Goal: Task Accomplishment & Management: Manage account settings

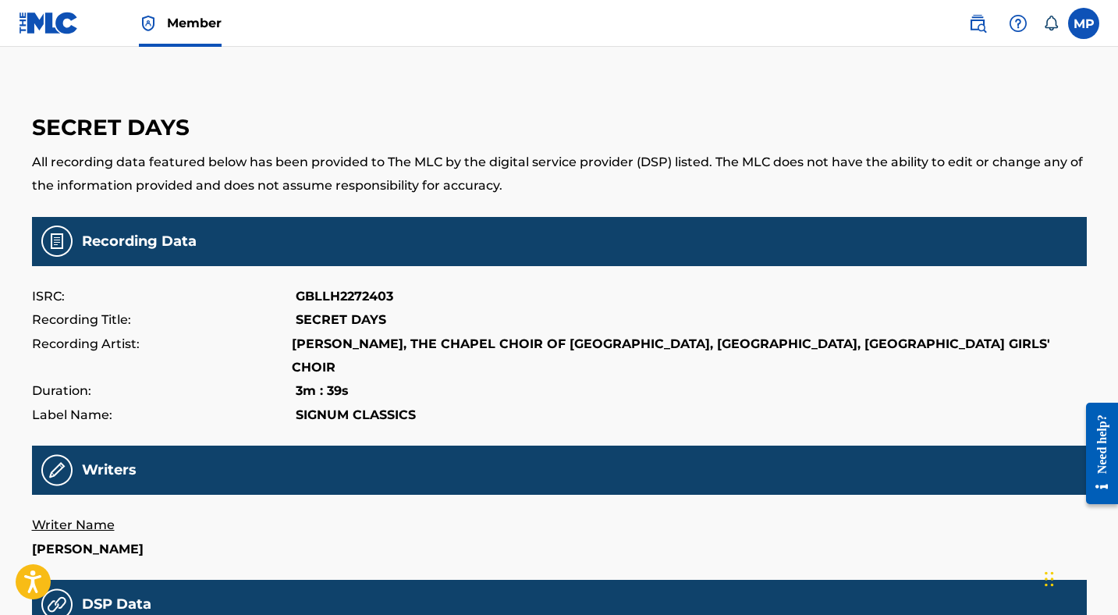
click at [49, 25] on img at bounding box center [49, 23] width 60 height 23
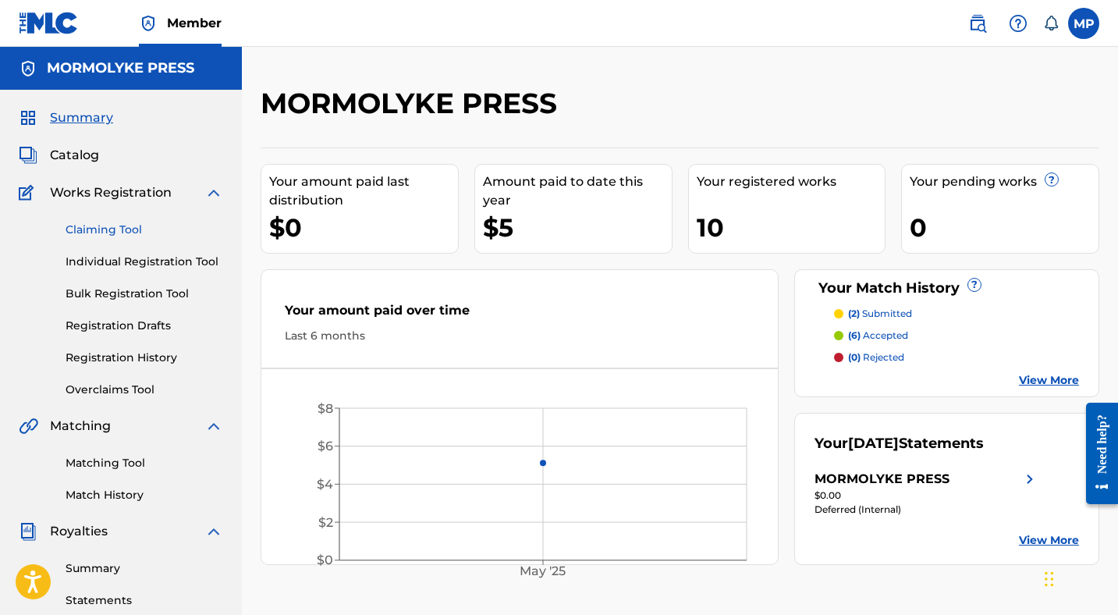
click at [107, 227] on link "Claiming Tool" at bounding box center [145, 230] width 158 height 16
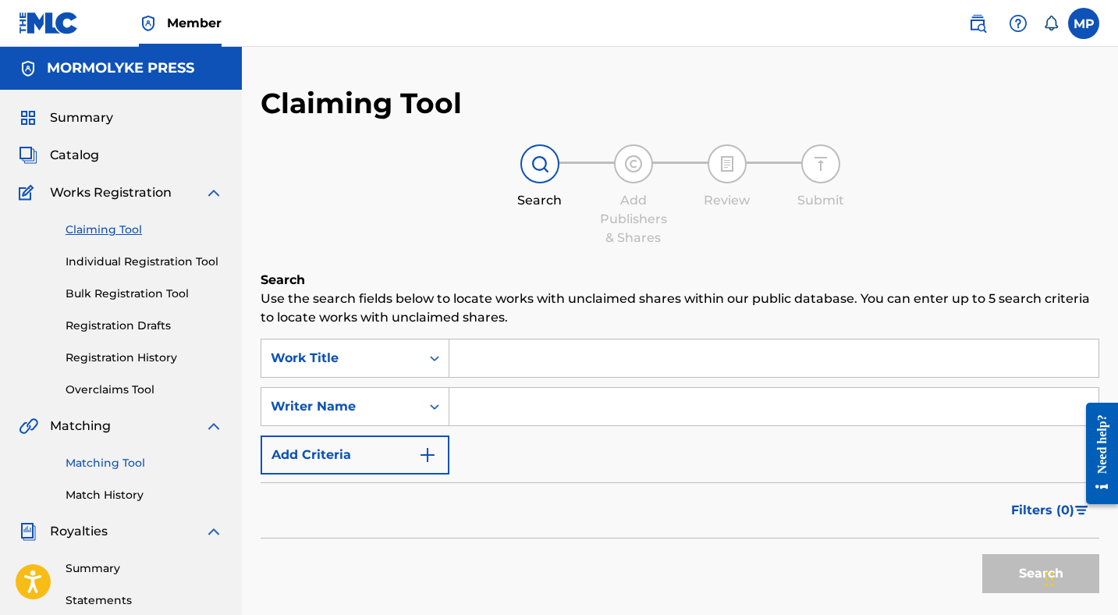
click at [111, 460] on link "Matching Tool" at bounding box center [145, 463] width 158 height 16
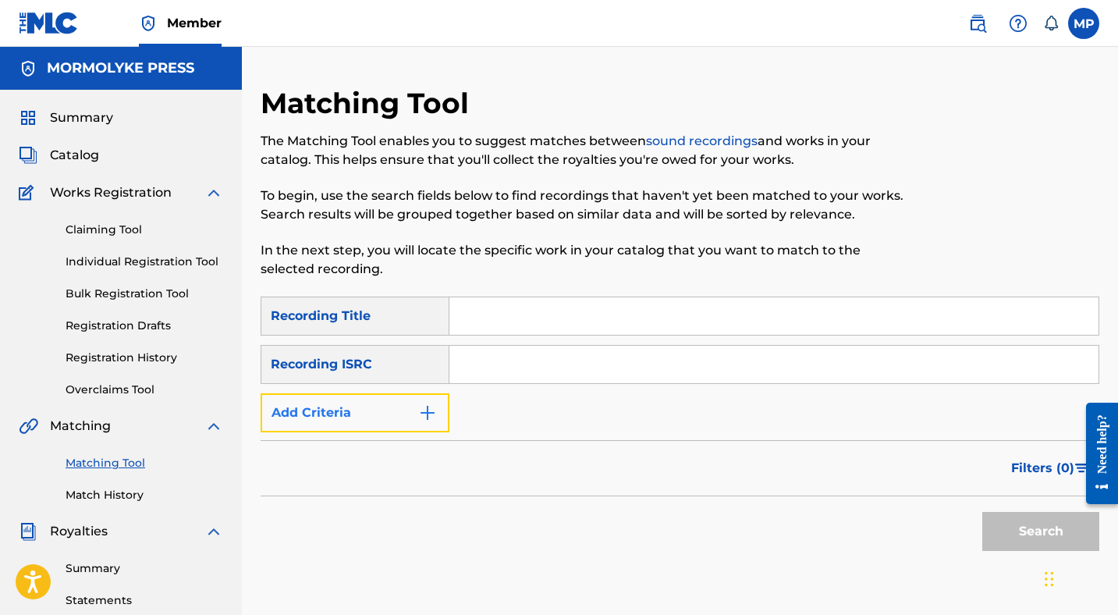
click at [405, 418] on button "Add Criteria" at bounding box center [355, 412] width 189 height 39
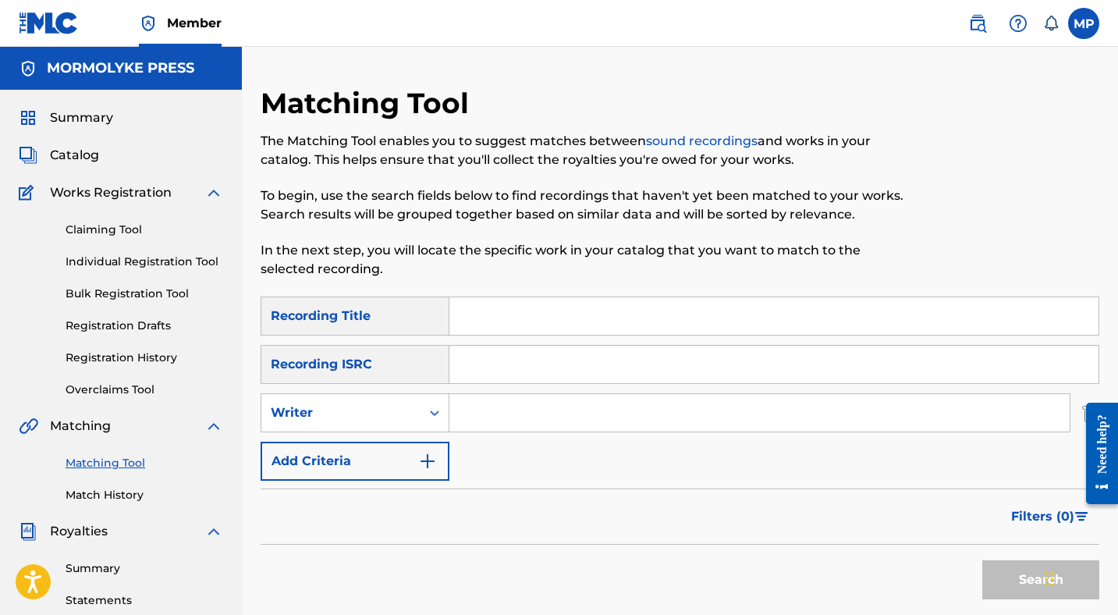
click at [507, 412] on input "Search Form" at bounding box center [759, 412] width 620 height 37
type input "[PERSON_NAME]"
click at [991, 570] on button "Search" at bounding box center [1040, 579] width 117 height 39
click at [1007, 587] on button "Search" at bounding box center [1040, 579] width 117 height 39
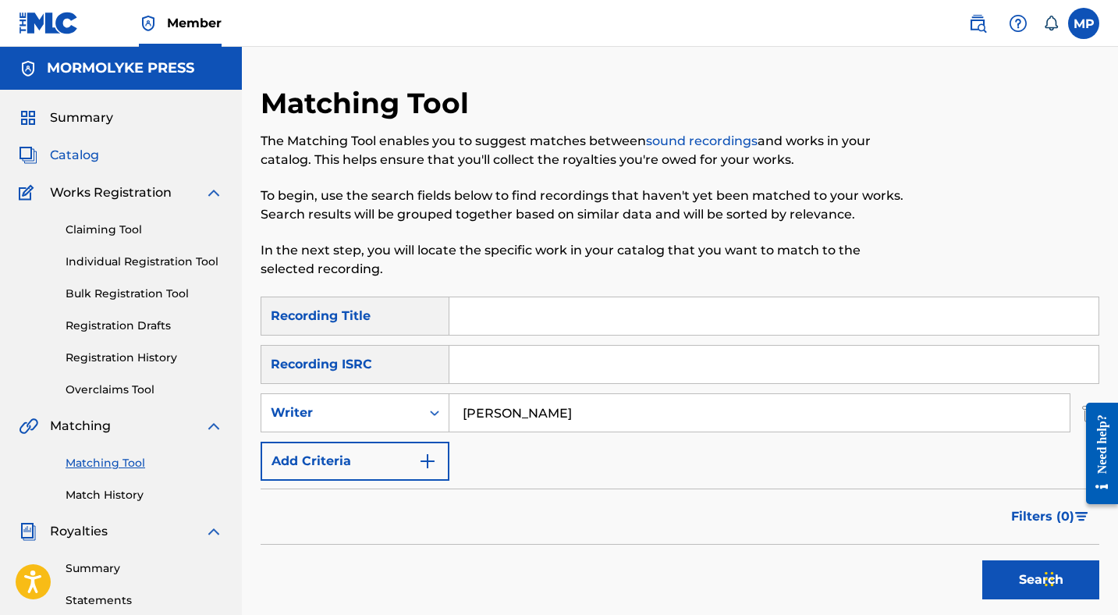
click at [74, 149] on span "Catalog" at bounding box center [74, 155] width 49 height 19
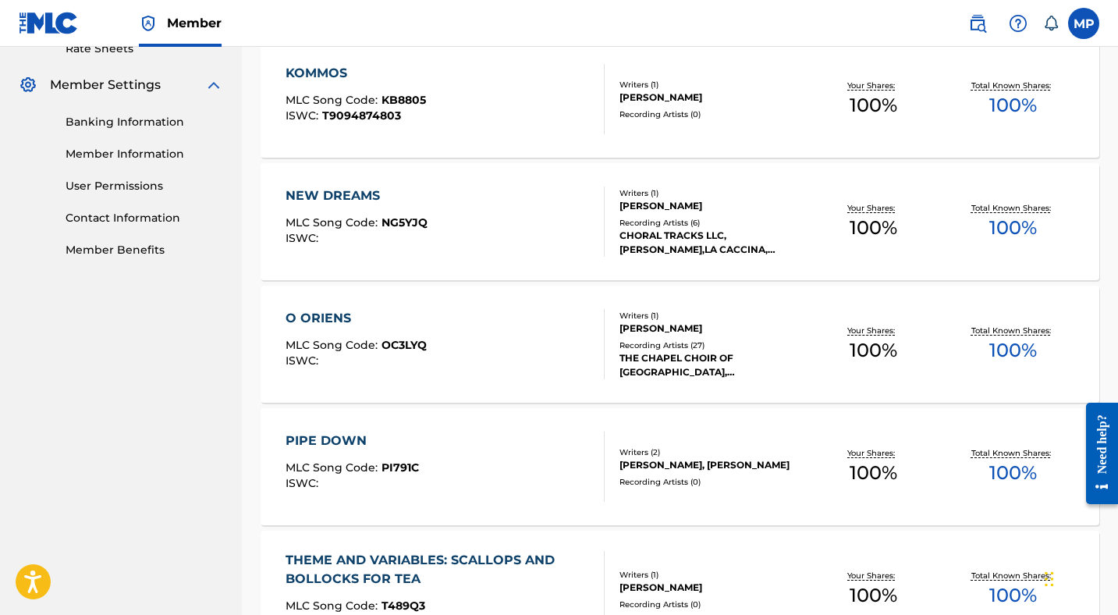
scroll to position [953, 0]
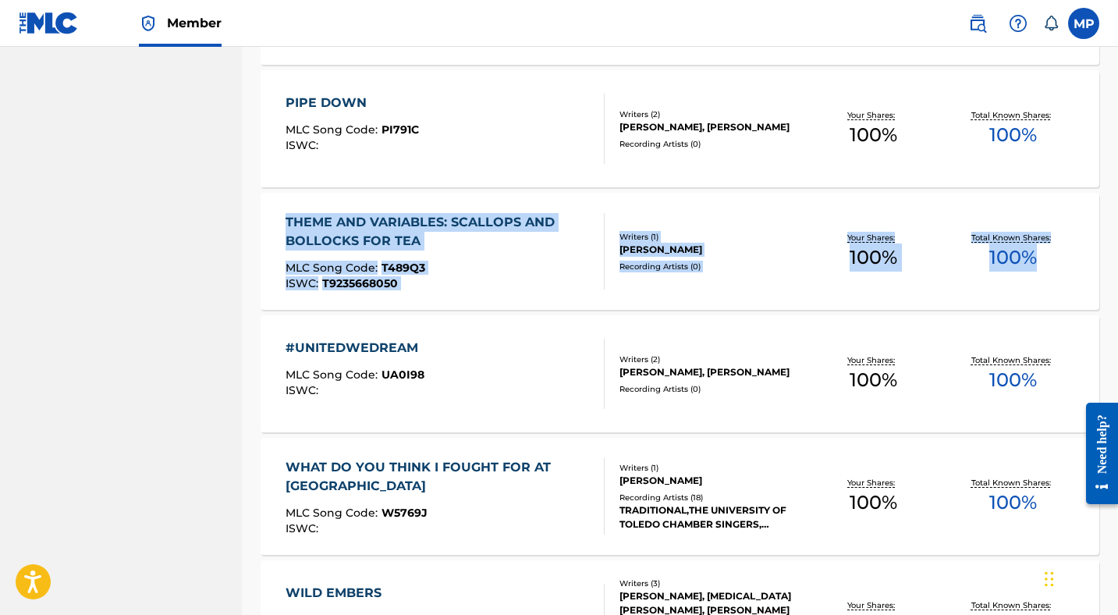
click at [268, 214] on div "THEME AND VARIABLES: SCALLOPS AND BOLLOCKS FOR TEA MLC Song Code : T489Q3 ISWC …" at bounding box center [680, 251] width 839 height 117
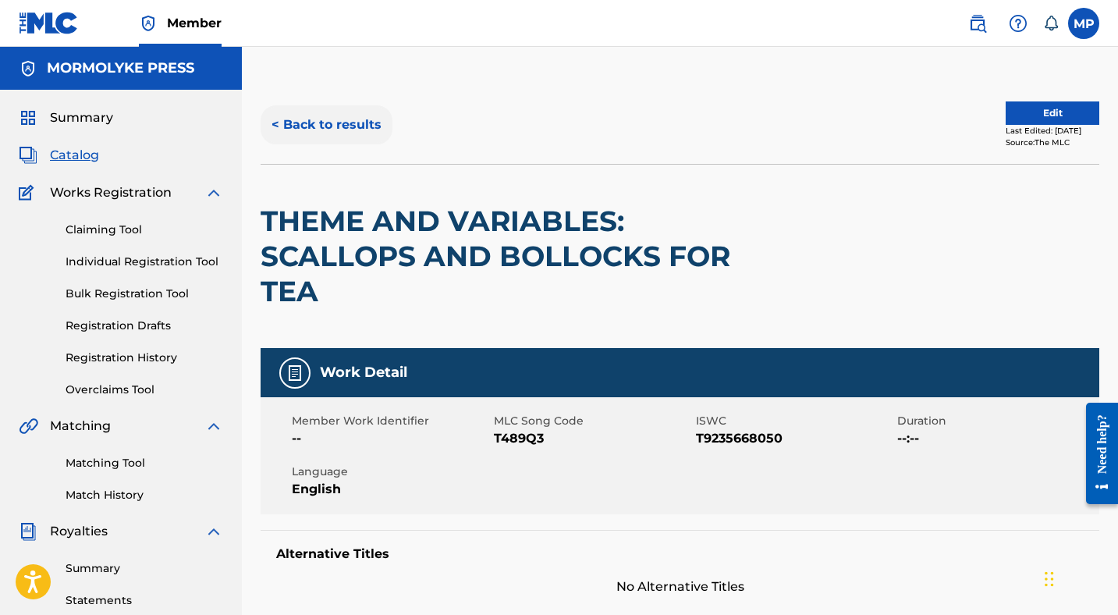
click at [318, 125] on button "< Back to results" at bounding box center [327, 124] width 132 height 39
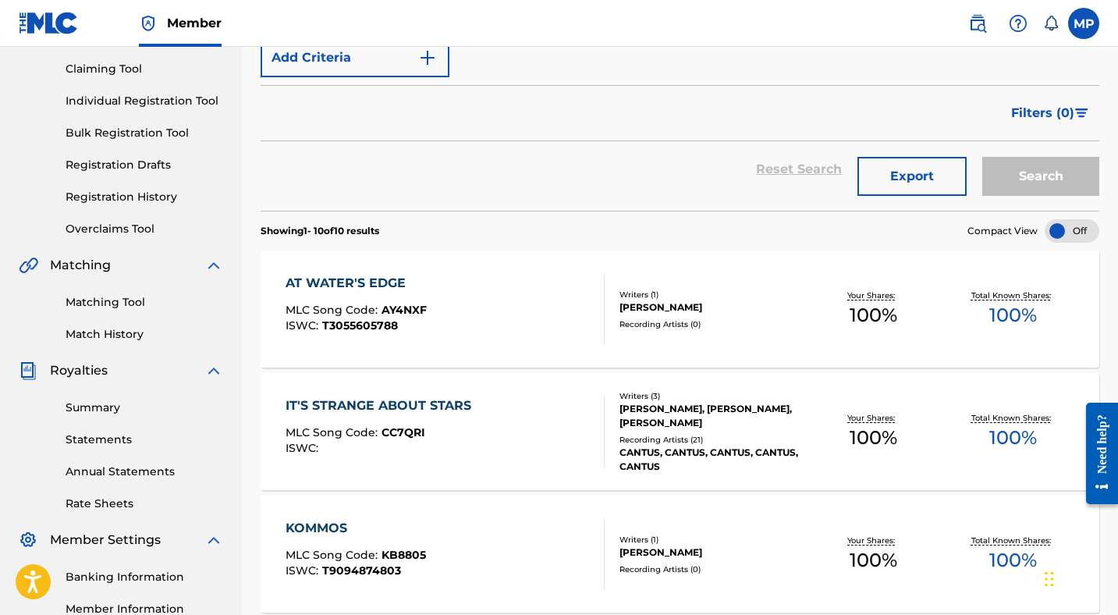
scroll to position [161, 0]
click at [398, 277] on div "AT WATER'S EDGE" at bounding box center [355, 282] width 141 height 19
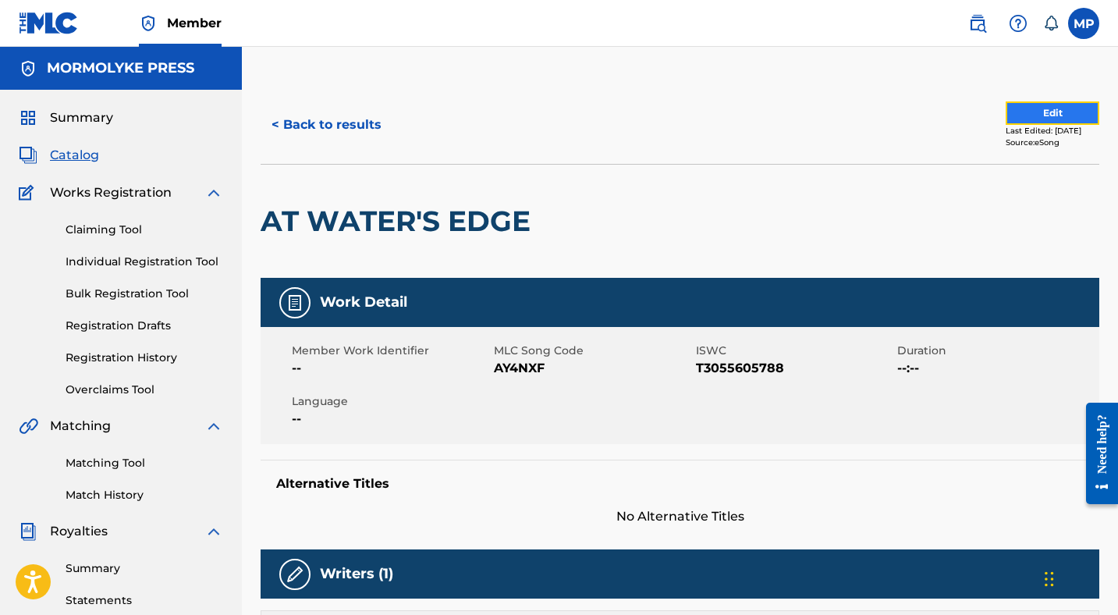
click at [1025, 112] on button "Edit" at bounding box center [1052, 112] width 94 height 23
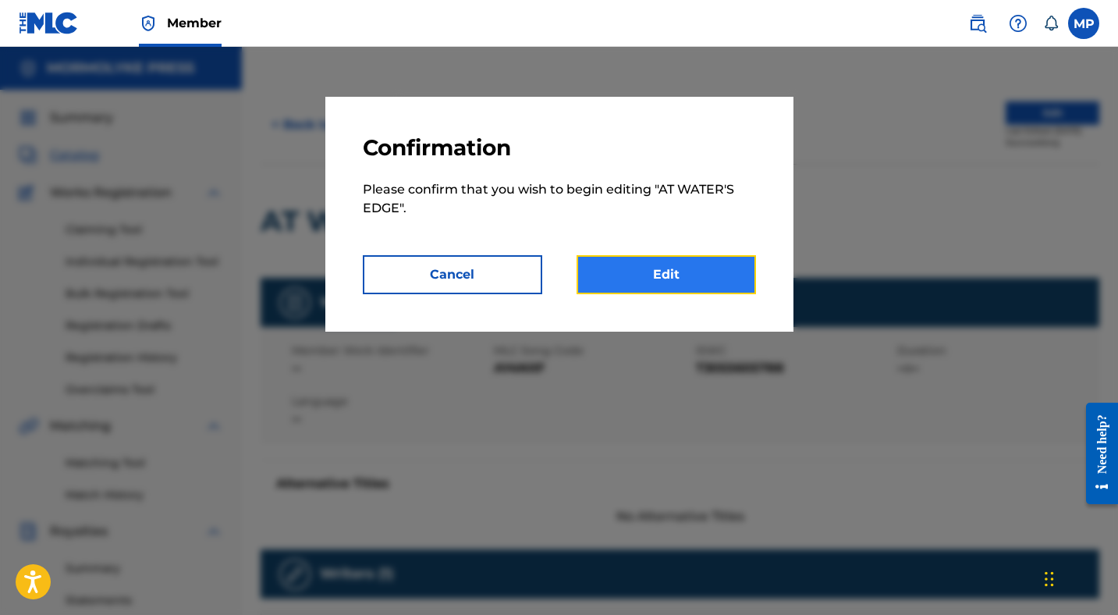
click at [683, 264] on link "Edit" at bounding box center [665, 274] width 179 height 39
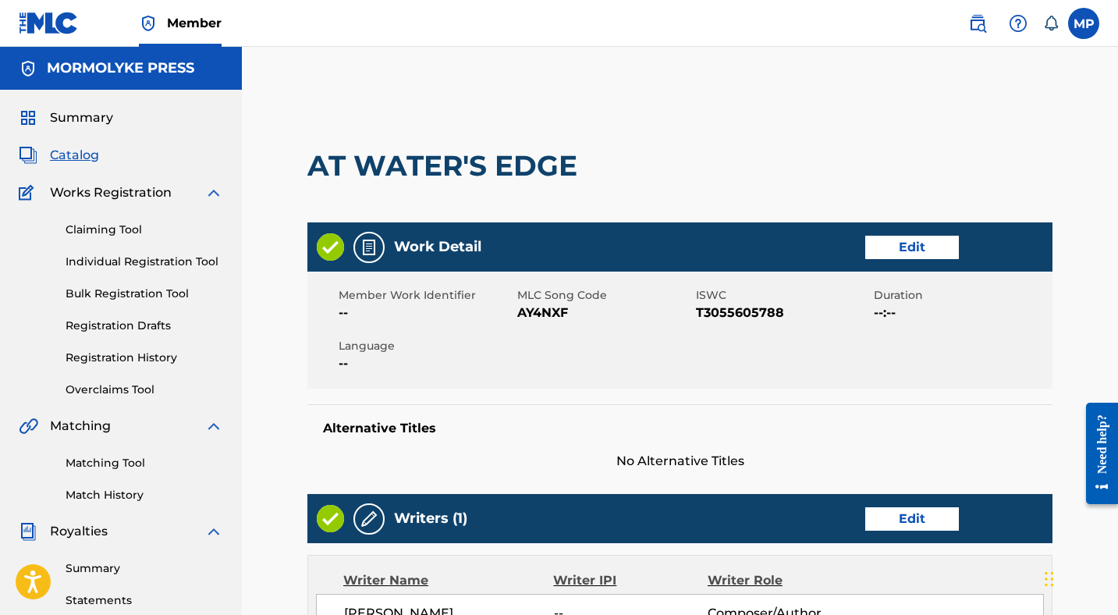
scroll to position [565, 0]
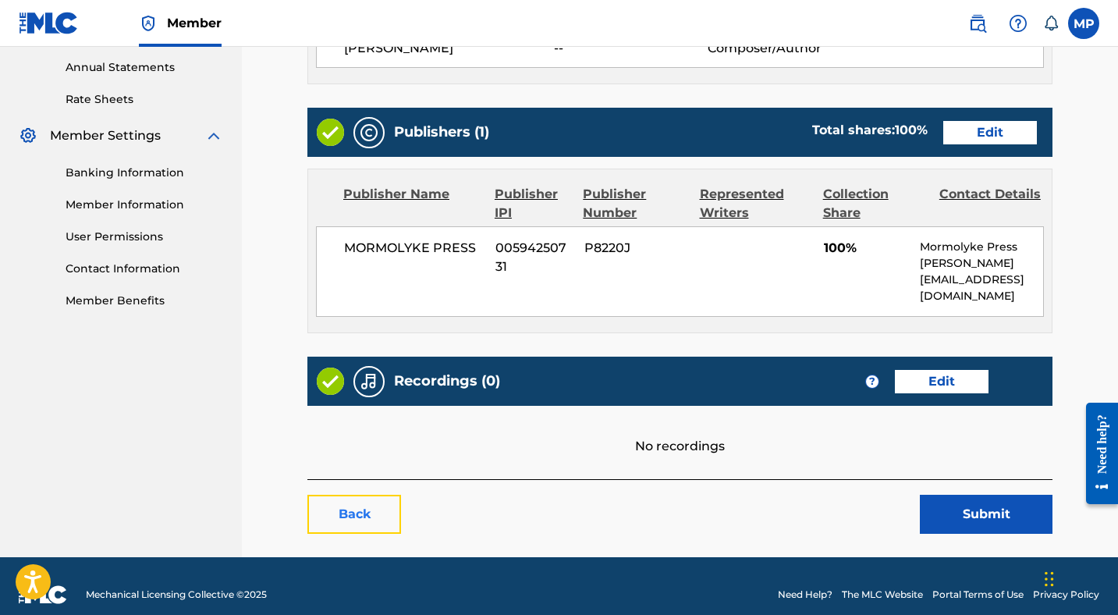
click at [360, 495] on link "Back" at bounding box center [354, 514] width 94 height 39
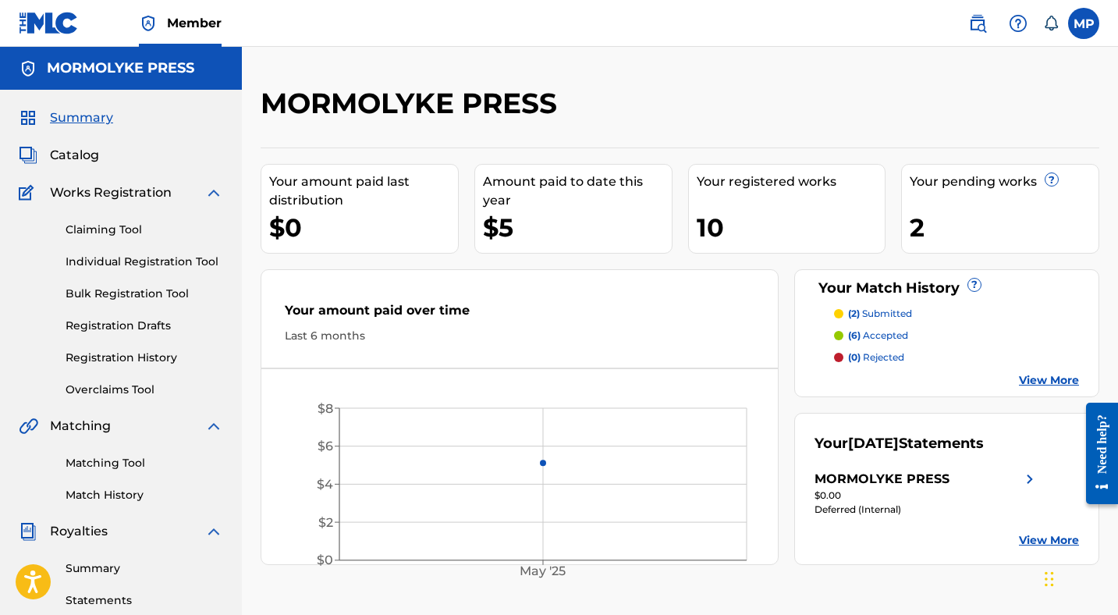
click at [80, 115] on span "Summary" at bounding box center [81, 117] width 63 height 19
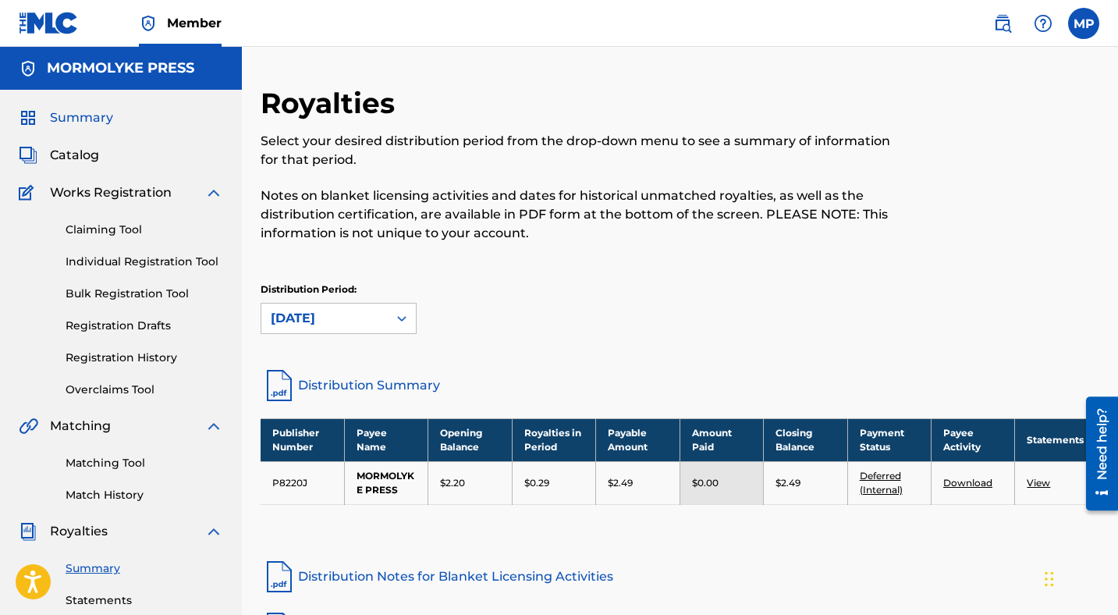
click at [68, 119] on span "Summary" at bounding box center [81, 117] width 63 height 19
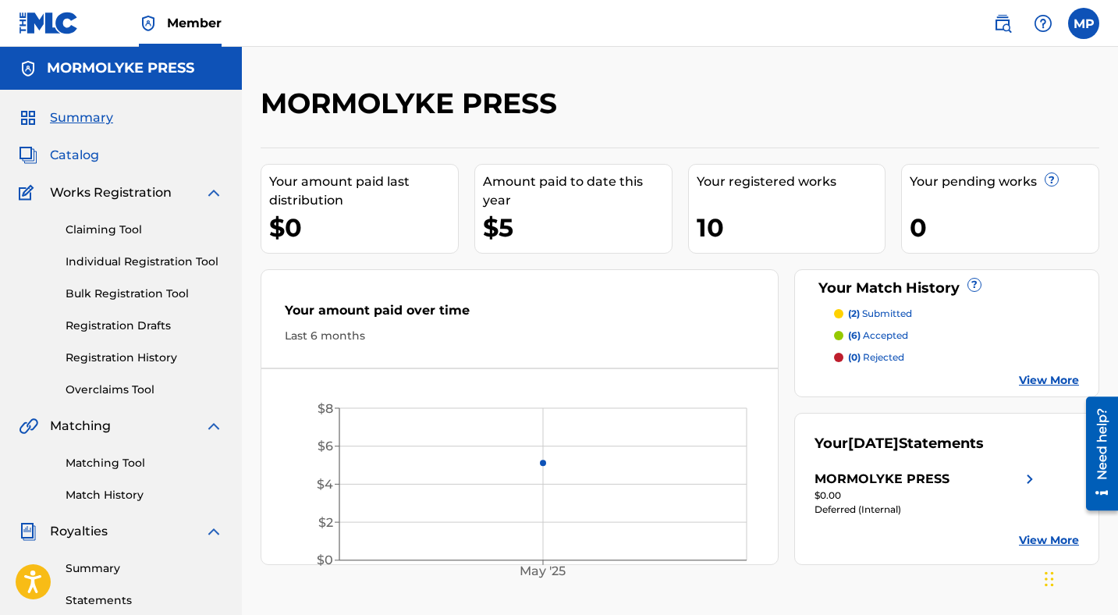
click at [83, 148] on span "Catalog" at bounding box center [74, 155] width 49 height 19
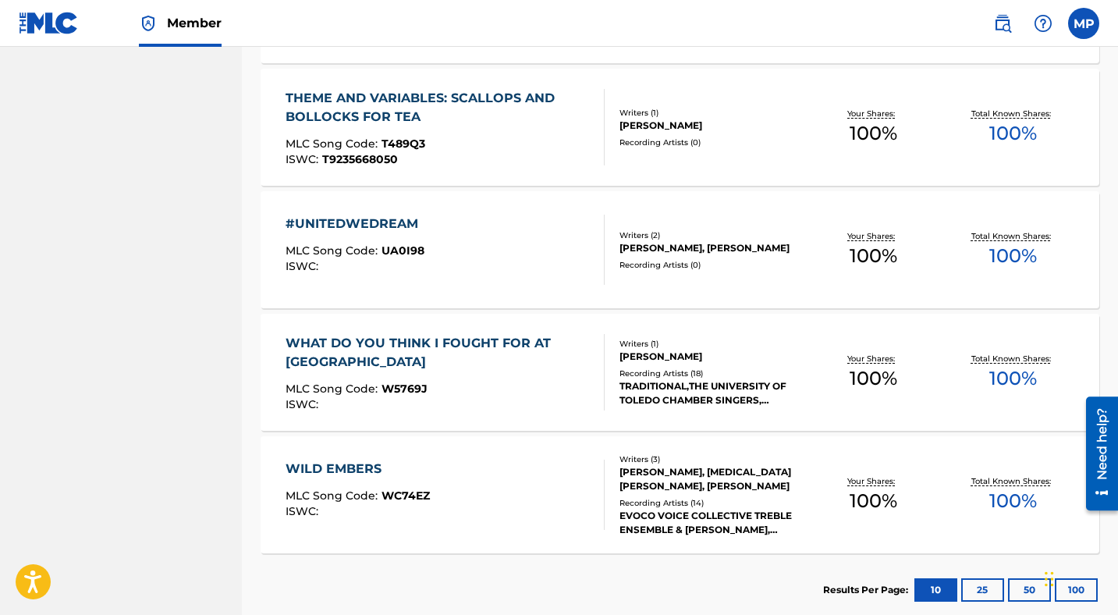
scroll to position [1164, 0]
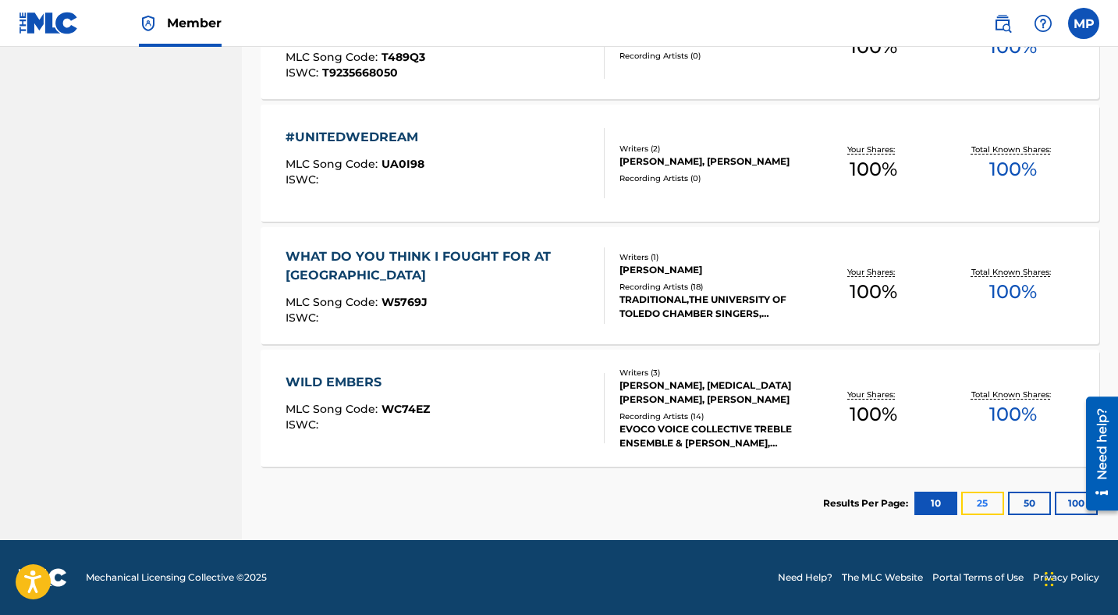
click at [987, 506] on button "25" at bounding box center [982, 502] width 43 height 23
click at [1032, 505] on button "50" at bounding box center [1029, 502] width 43 height 23
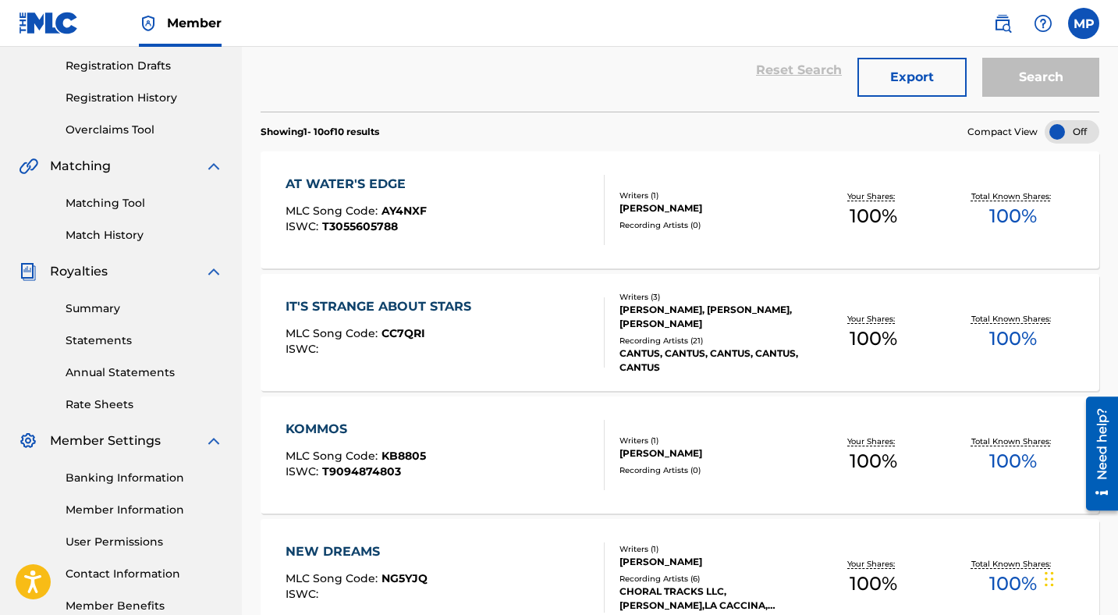
scroll to position [0, 0]
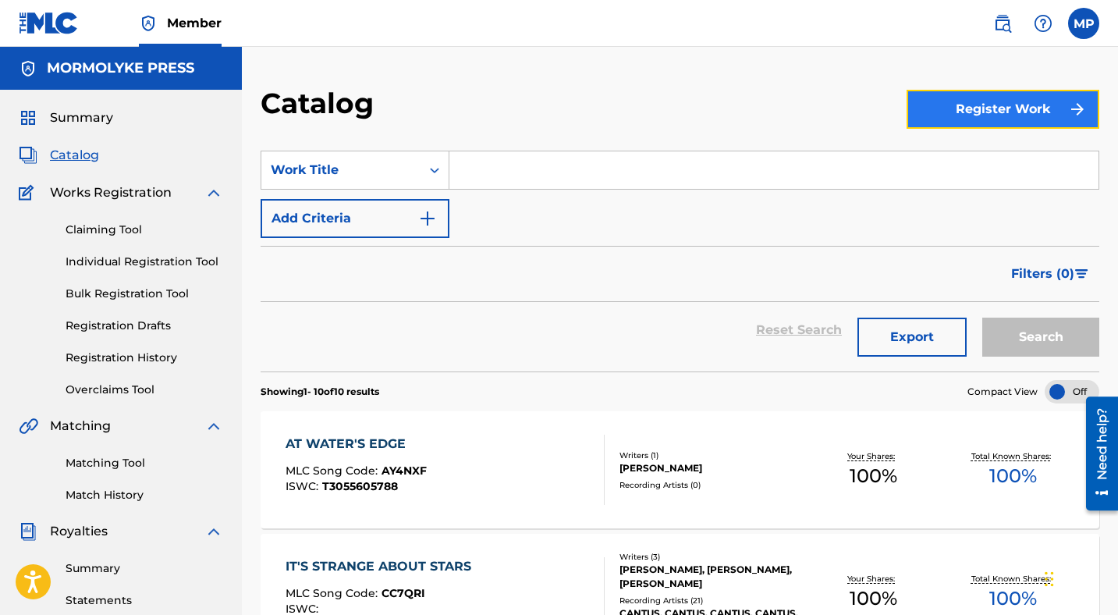
click at [954, 108] on button "Register Work" at bounding box center [1002, 109] width 193 height 39
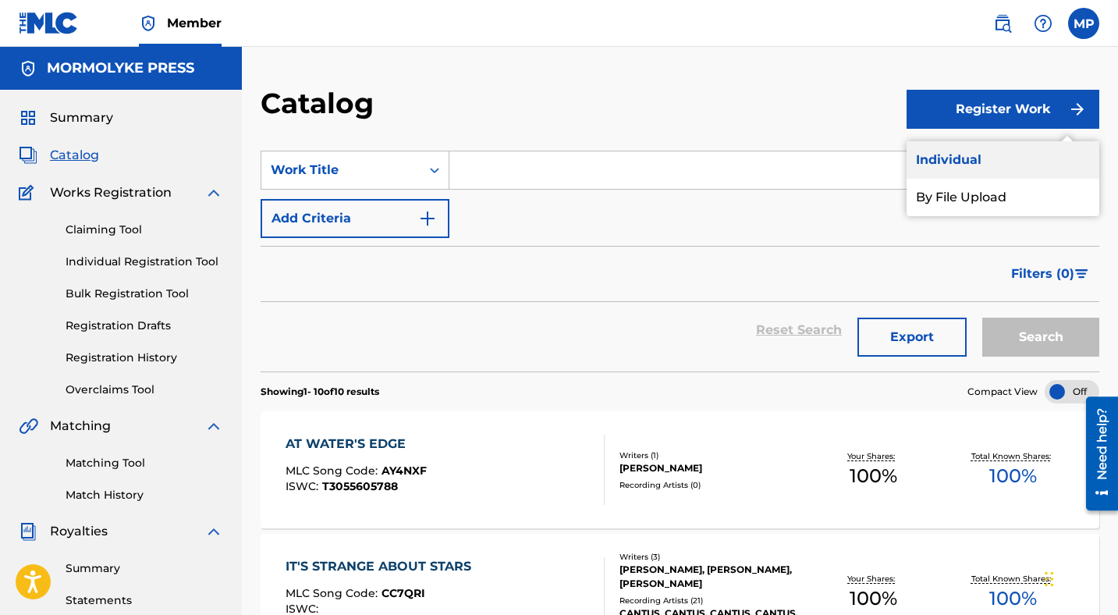
click at [964, 154] on link "Individual" at bounding box center [1002, 159] width 193 height 37
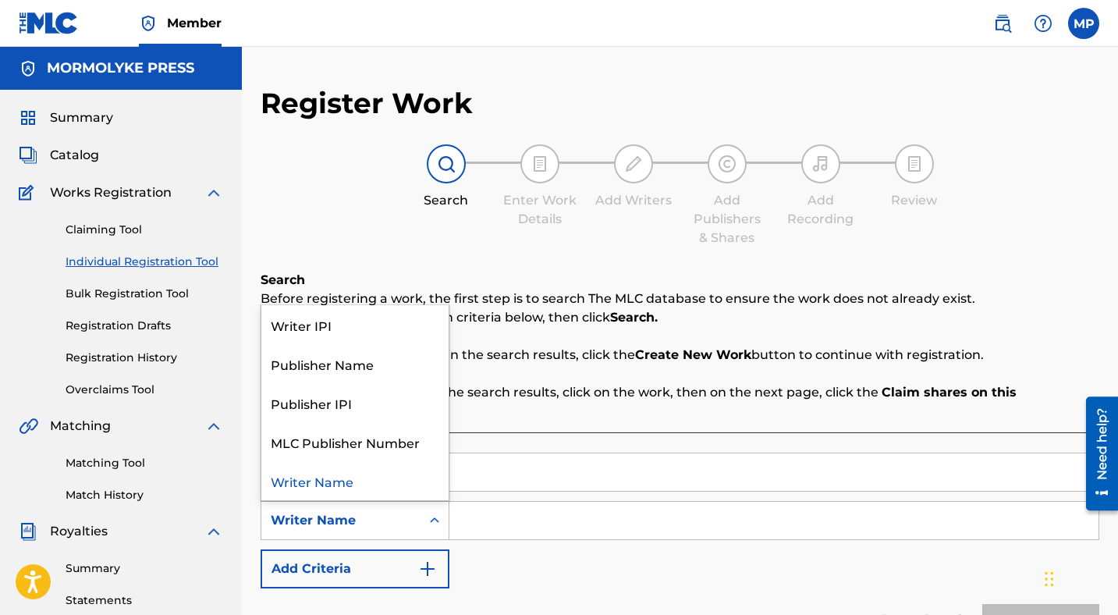
click at [354, 511] on div "Writer Name" at bounding box center [341, 520] width 140 height 19
click at [356, 511] on div "Writer Name" at bounding box center [341, 520] width 140 height 19
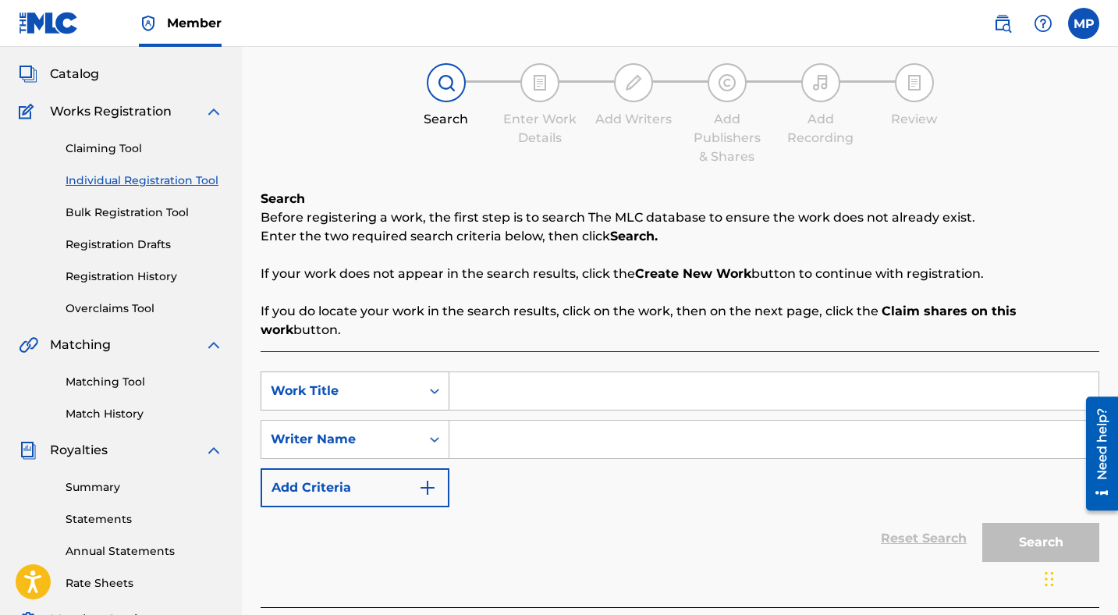
click at [358, 410] on div "Work Title" at bounding box center [355, 390] width 189 height 39
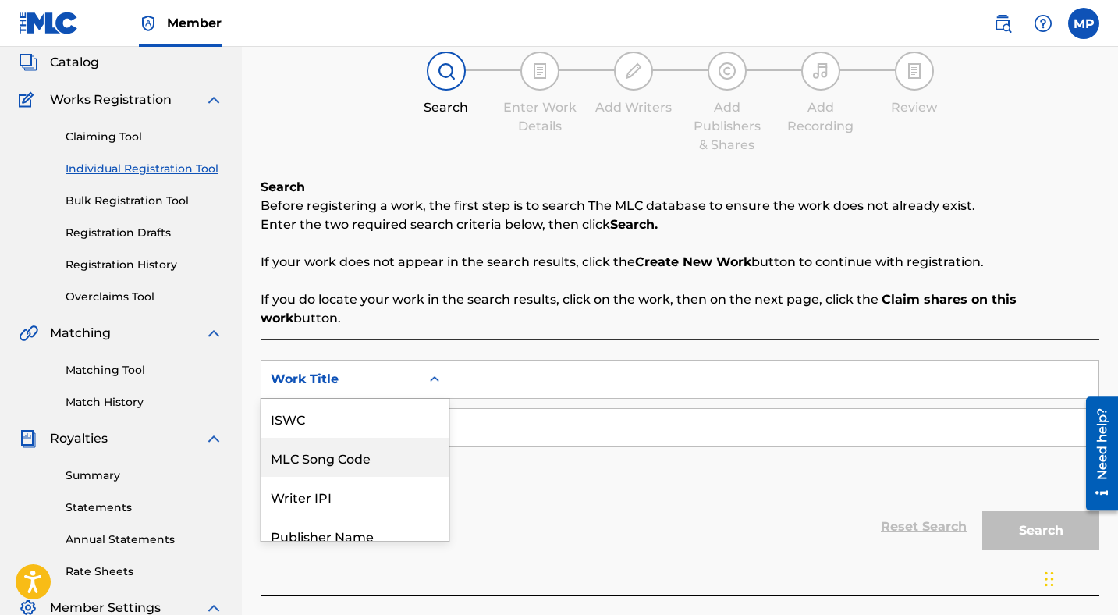
click at [375, 438] on div "MLC Song Code" at bounding box center [354, 457] width 187 height 39
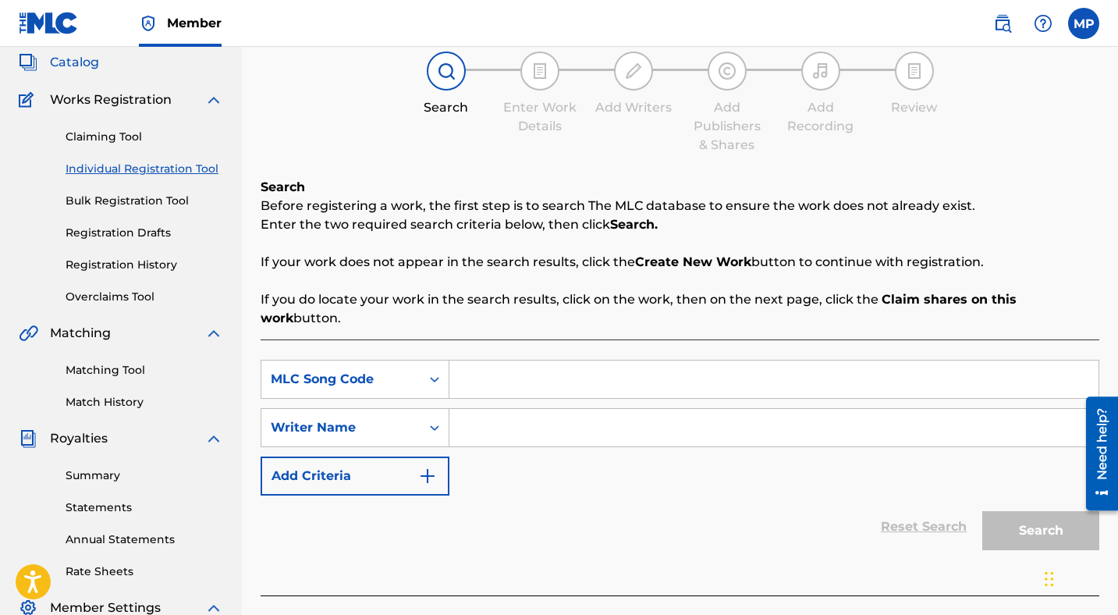
click at [82, 59] on span "Catalog" at bounding box center [74, 62] width 49 height 19
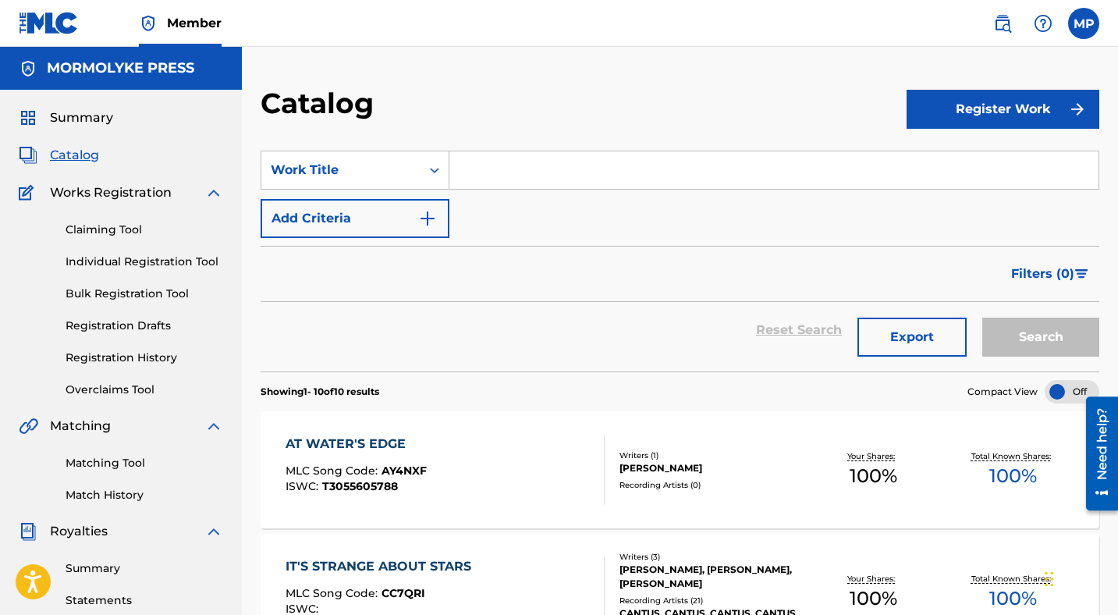
click at [453, 452] on div "AT WATER'S EDGE MLC Song Code : AY4NXF ISWC : T3055605788" at bounding box center [444, 469] width 319 height 70
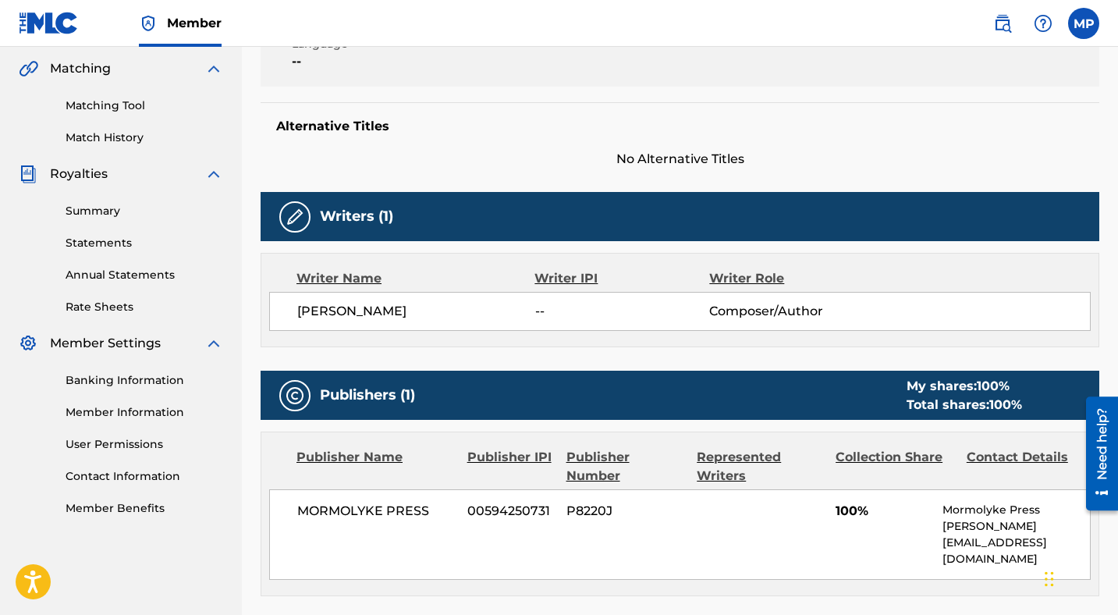
scroll to position [280, 0]
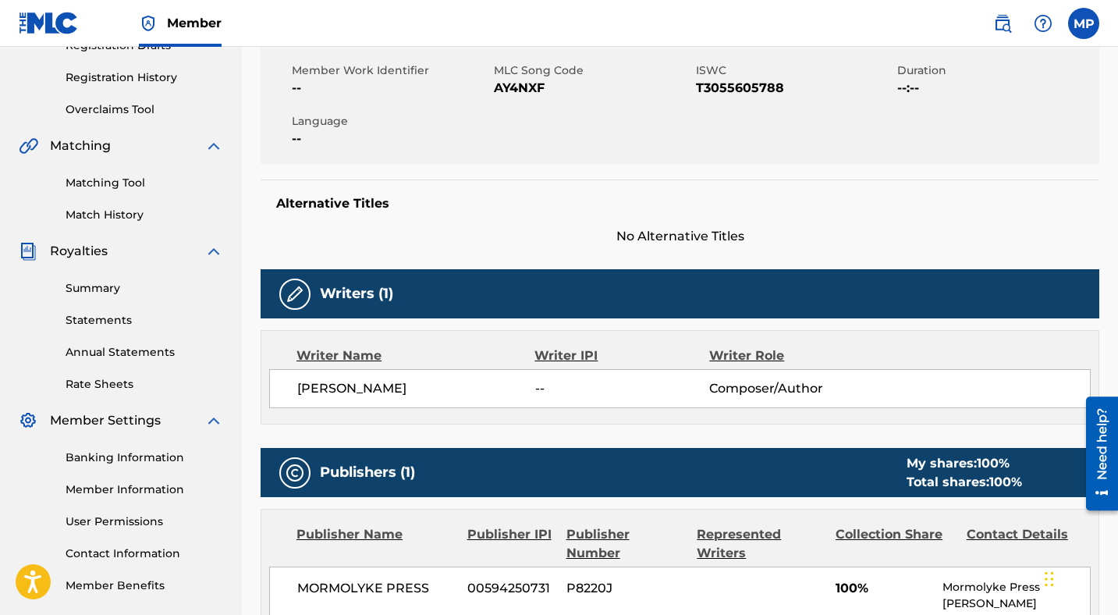
click at [296, 293] on img at bounding box center [294, 294] width 19 height 19
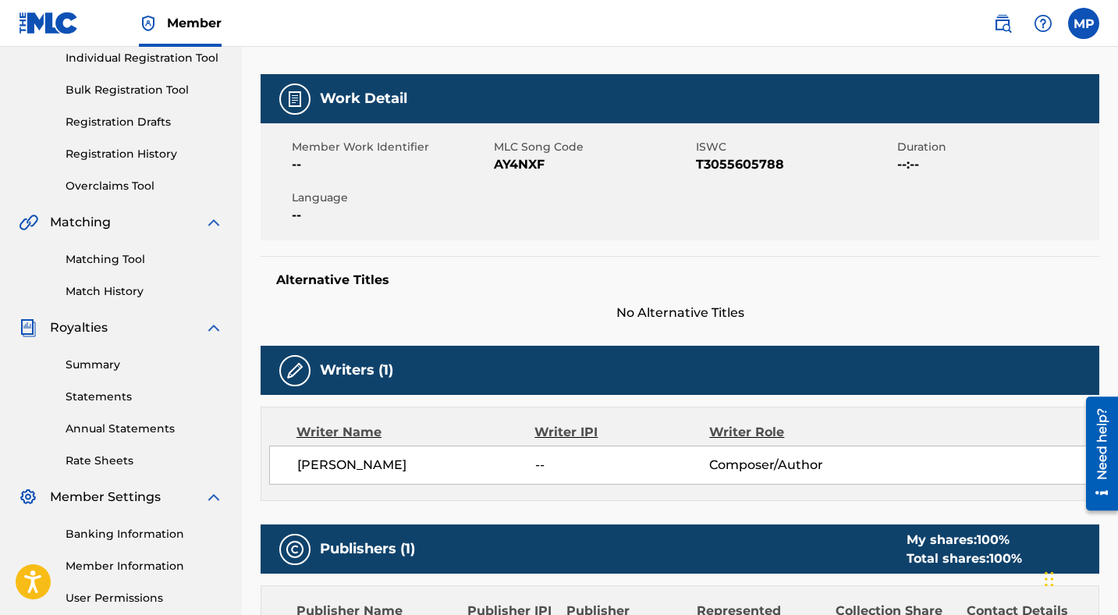
scroll to position [0, 0]
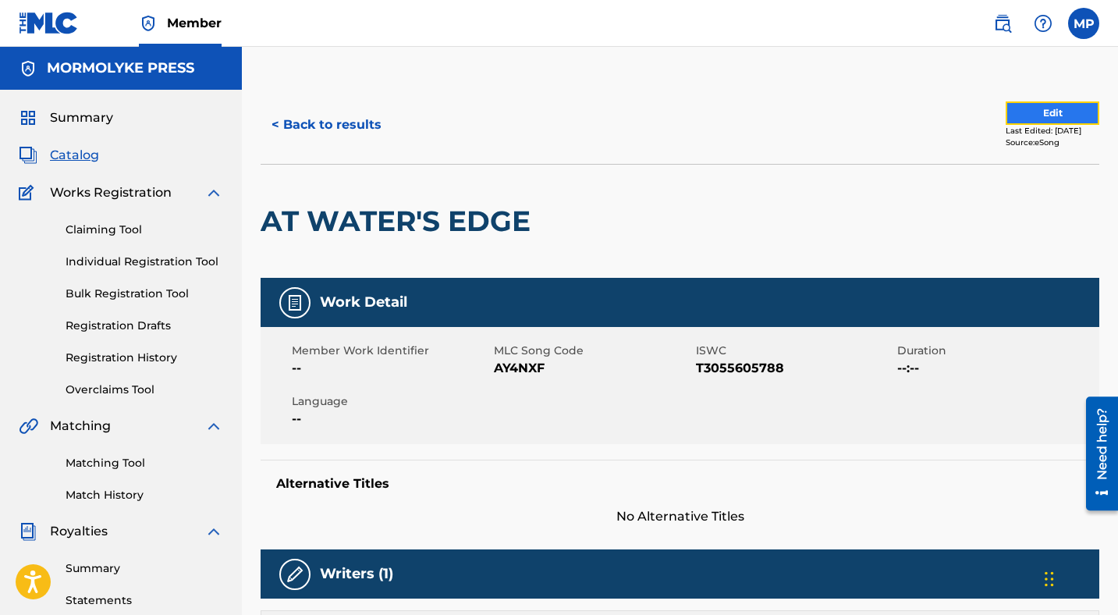
click at [1050, 119] on button "Edit" at bounding box center [1052, 112] width 94 height 23
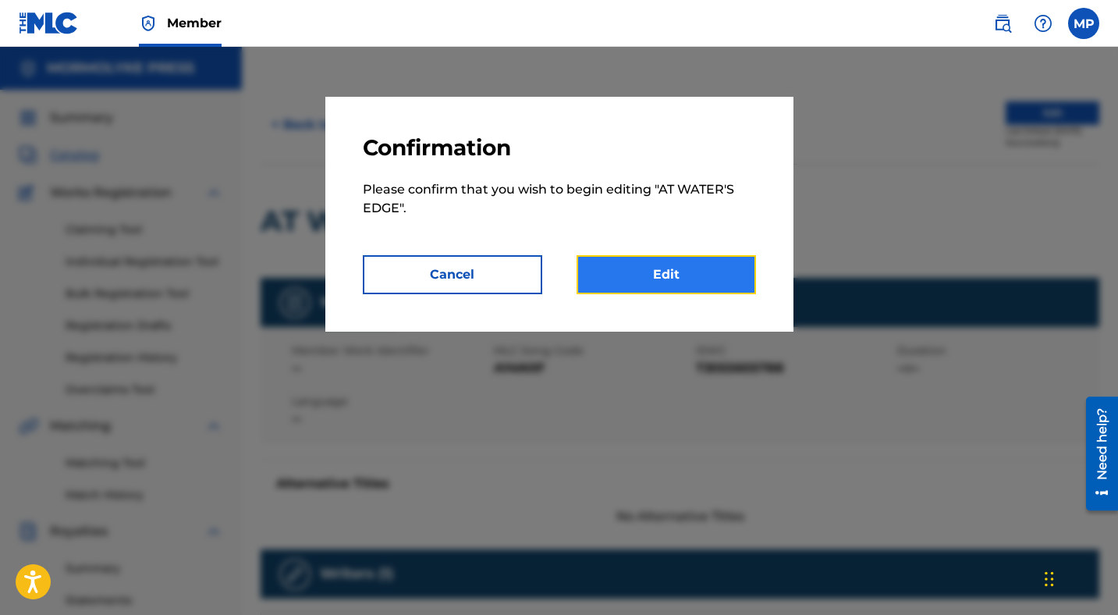
click at [621, 272] on link "Edit" at bounding box center [665, 274] width 179 height 39
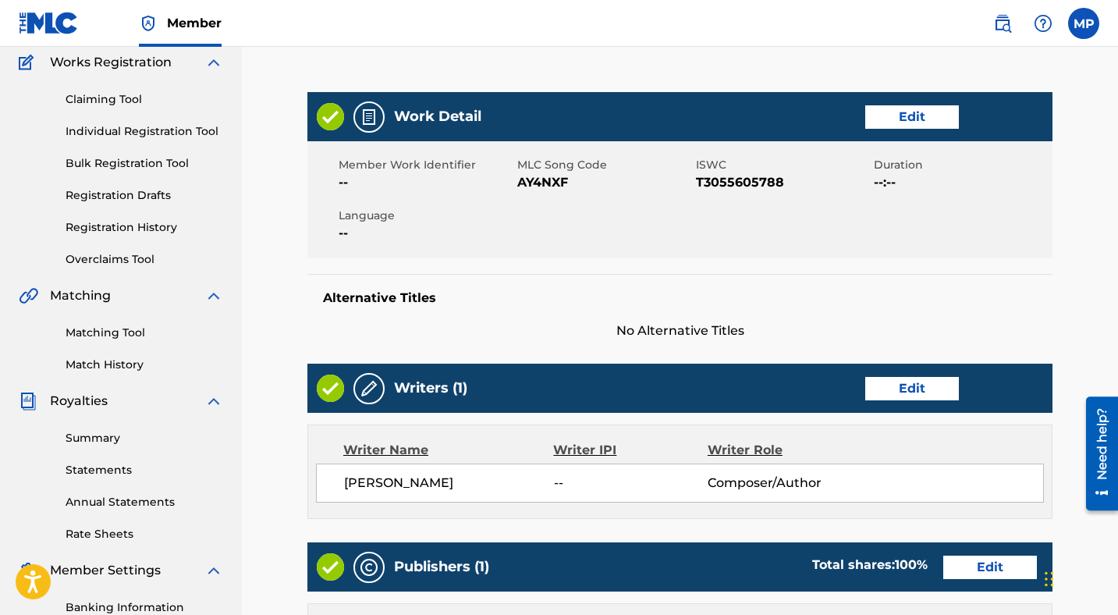
scroll to position [255, 0]
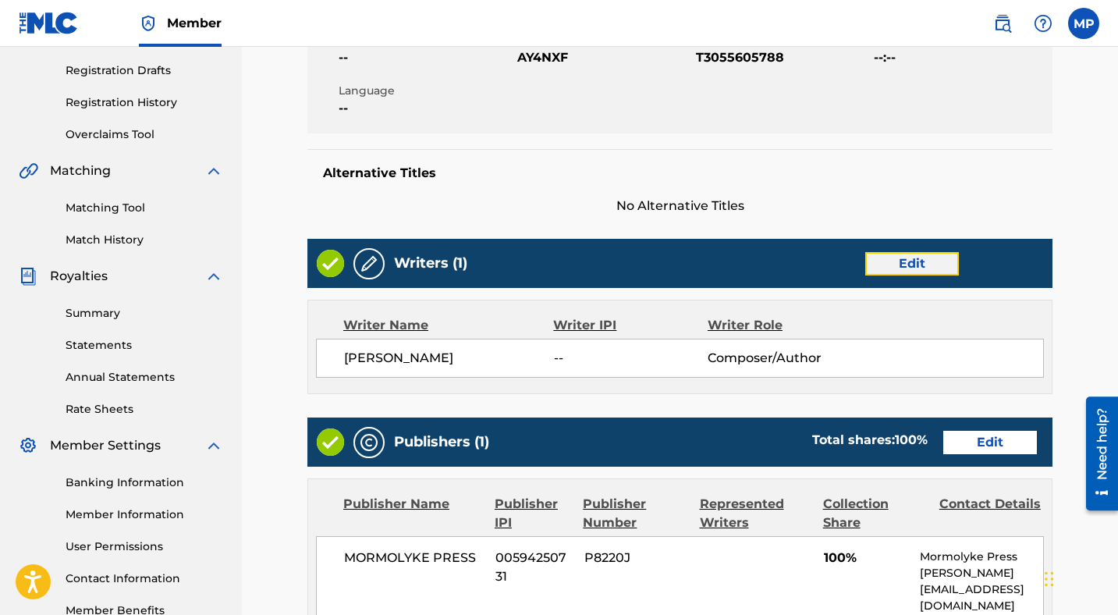
click at [894, 264] on link "Edit" at bounding box center [912, 263] width 94 height 23
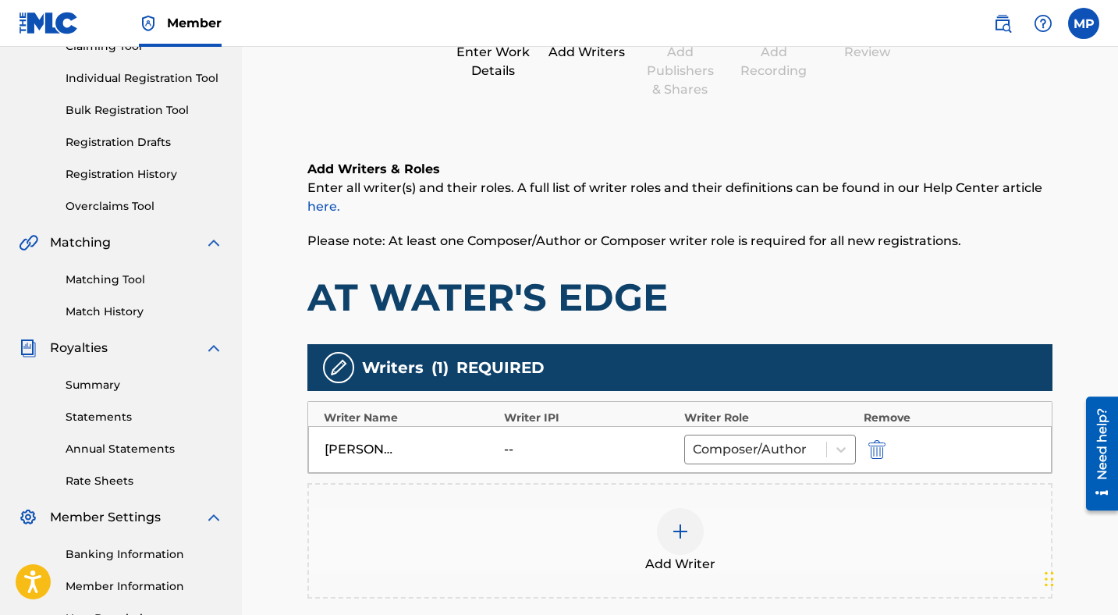
scroll to position [343, 0]
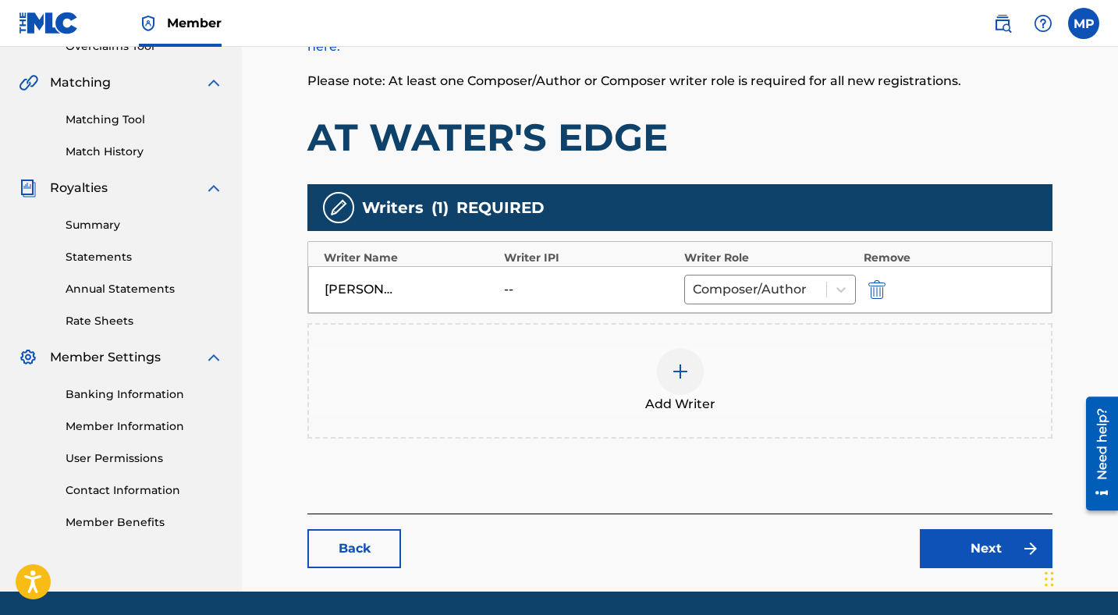
click at [512, 289] on div "--" at bounding box center [539, 289] width 70 height 19
click at [515, 289] on div "--" at bounding box center [539, 289] width 70 height 19
click at [530, 289] on div "--" at bounding box center [539, 289] width 70 height 19
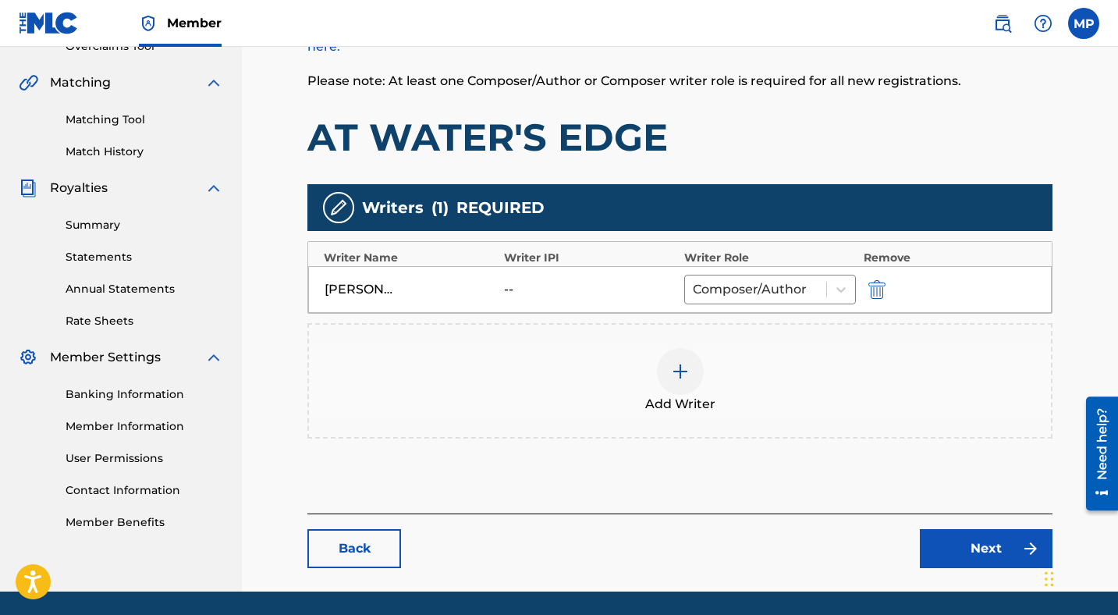
click at [694, 379] on div at bounding box center [680, 371] width 47 height 47
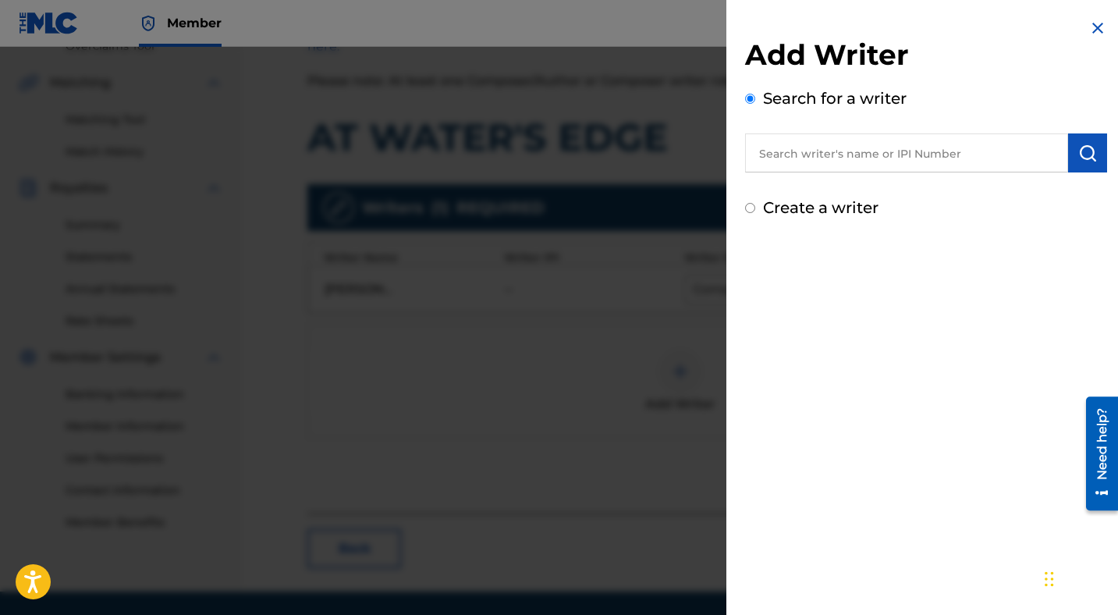
click at [796, 150] on input "text" at bounding box center [906, 152] width 323 height 39
paste input "00524953050"
type input "00524953050"
click at [1078, 158] on img "submit" at bounding box center [1087, 153] width 19 height 19
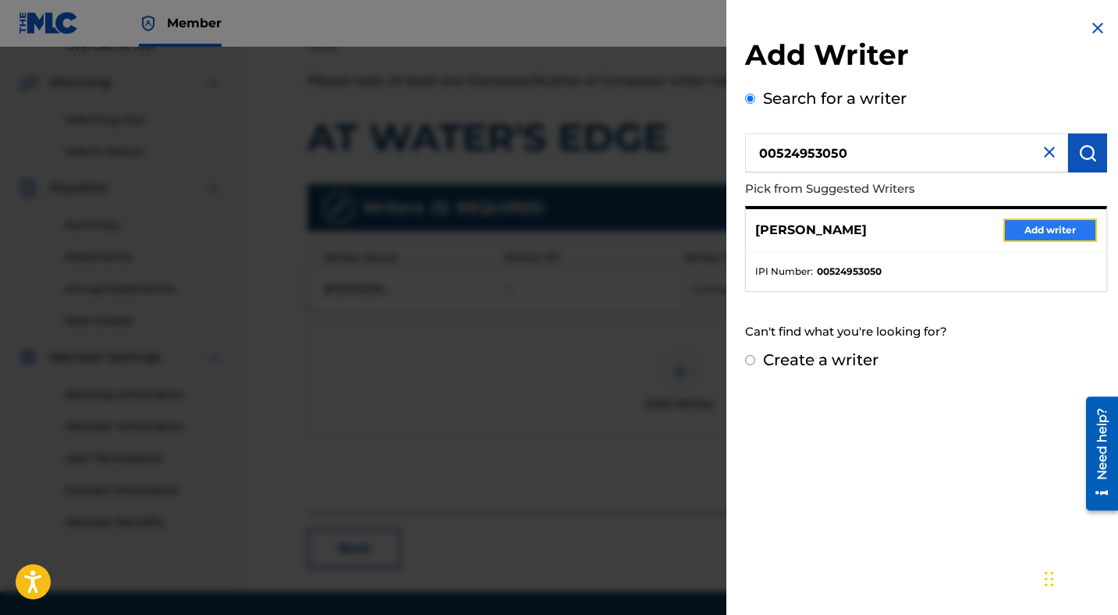
click at [1022, 229] on button "Add writer" at bounding box center [1050, 229] width 94 height 23
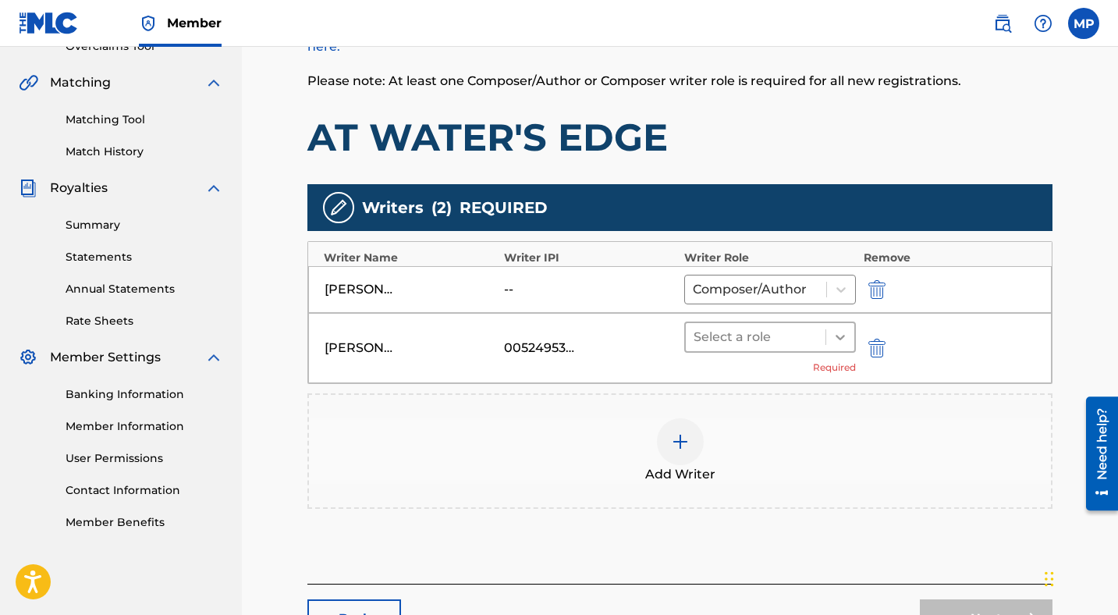
click at [839, 332] on icon at bounding box center [840, 337] width 16 height 16
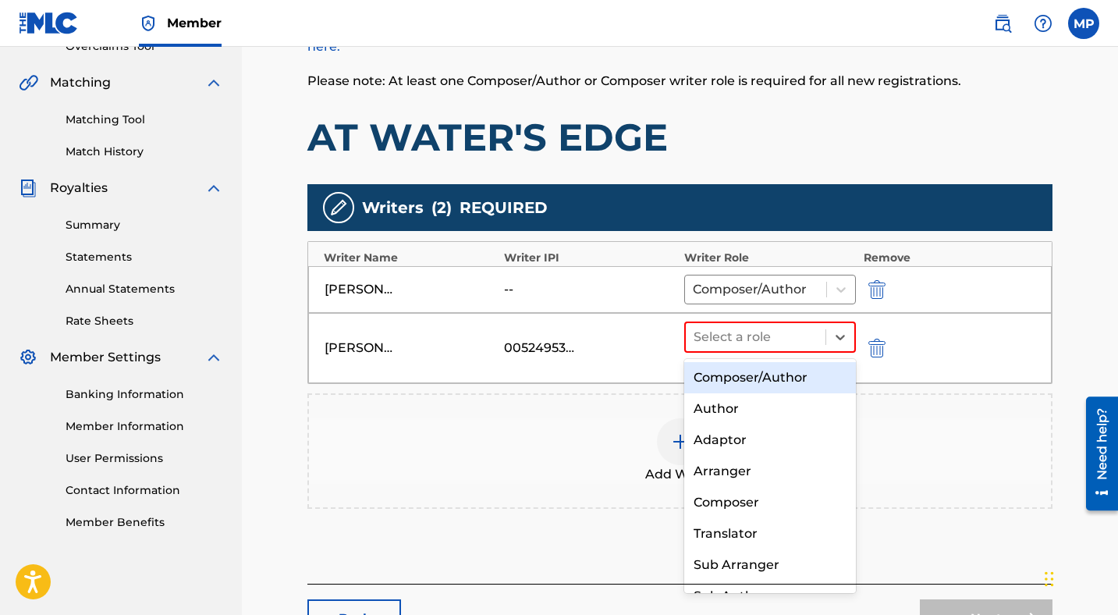
click at [769, 378] on div "Composer/Author" at bounding box center [770, 377] width 172 height 31
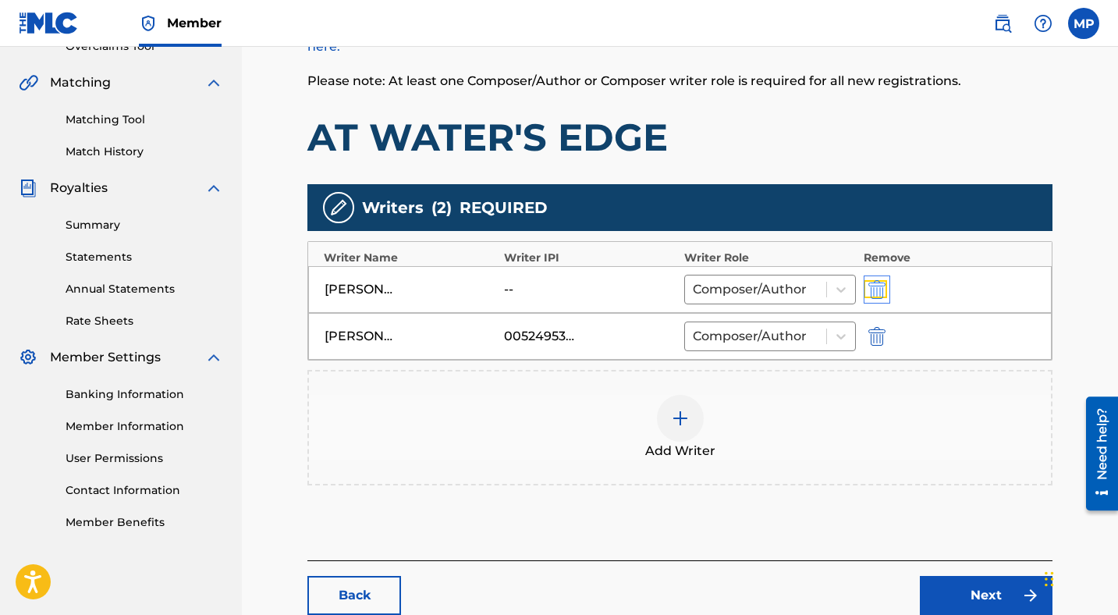
click at [870, 291] on img "submit" at bounding box center [876, 289] width 17 height 19
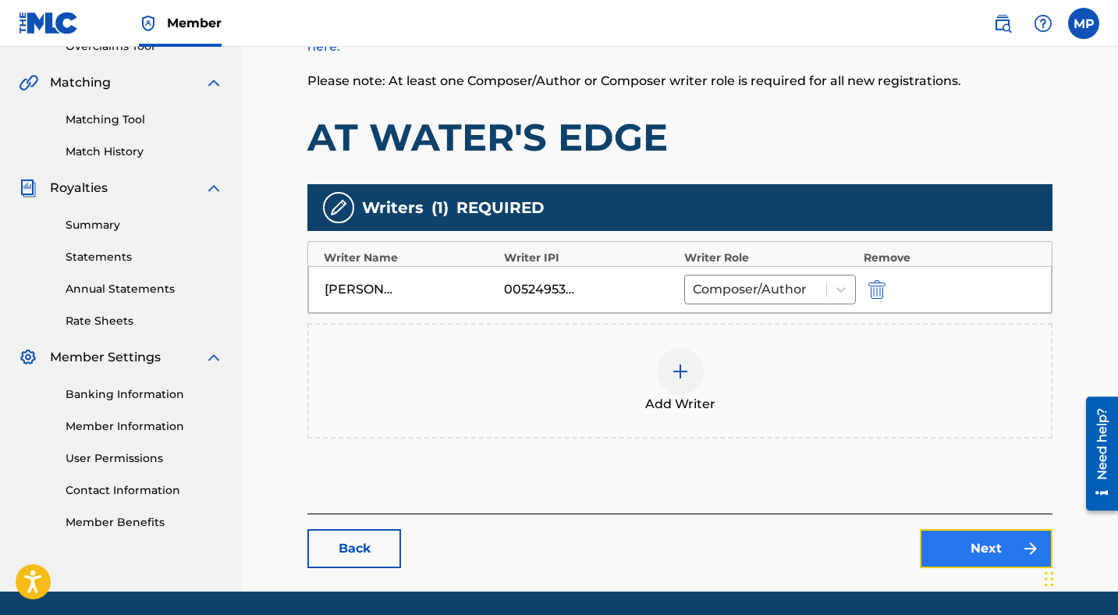
click at [958, 545] on link "Next" at bounding box center [986, 548] width 133 height 39
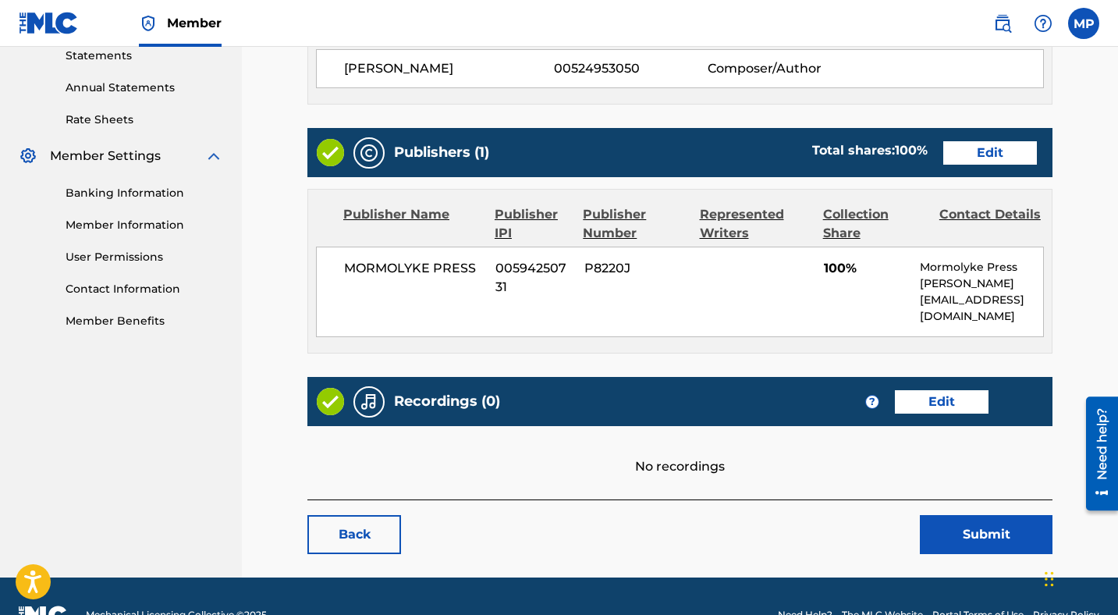
scroll to position [550, 0]
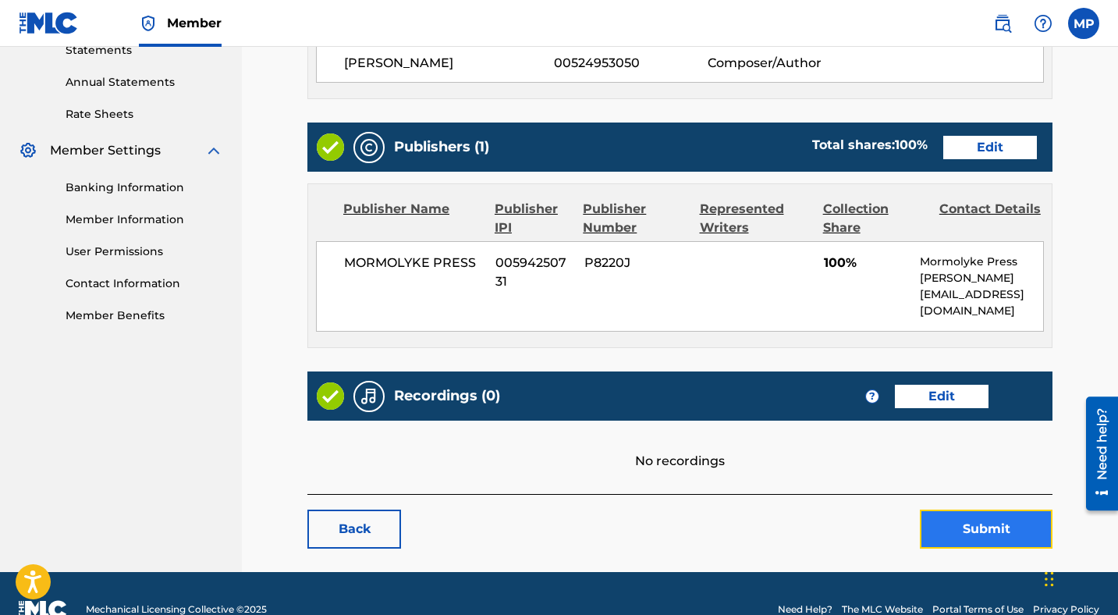
click at [989, 509] on button "Submit" at bounding box center [986, 528] width 133 height 39
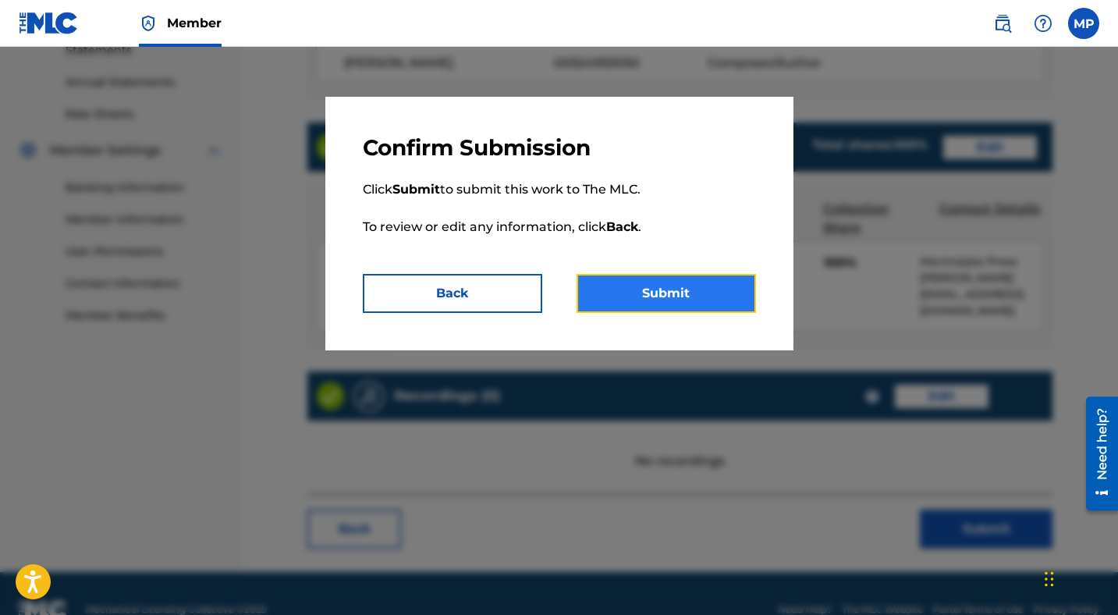
click at [677, 296] on button "Submit" at bounding box center [665, 293] width 179 height 39
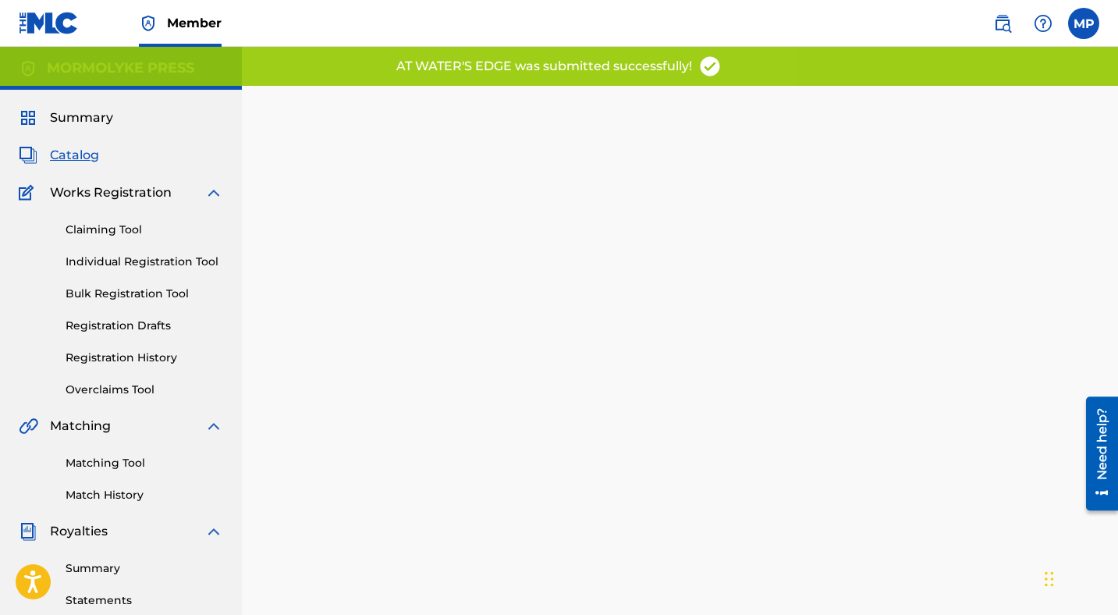
click at [65, 149] on span "Catalog" at bounding box center [74, 155] width 49 height 19
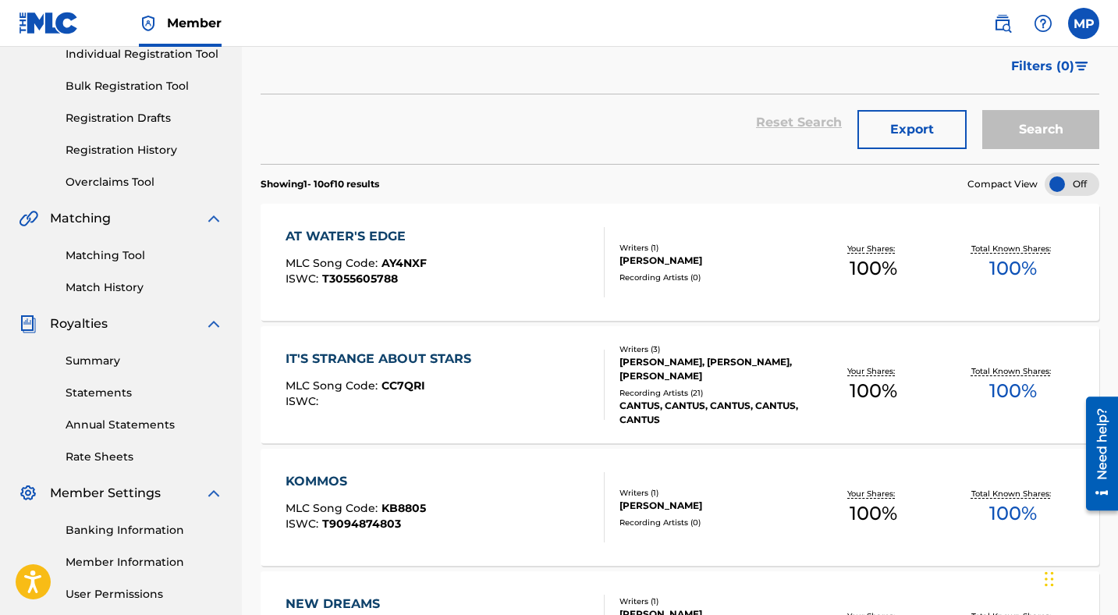
scroll to position [208, 0]
click at [451, 357] on div "IT'S STRANGE ABOUT STARS" at bounding box center [381, 358] width 193 height 19
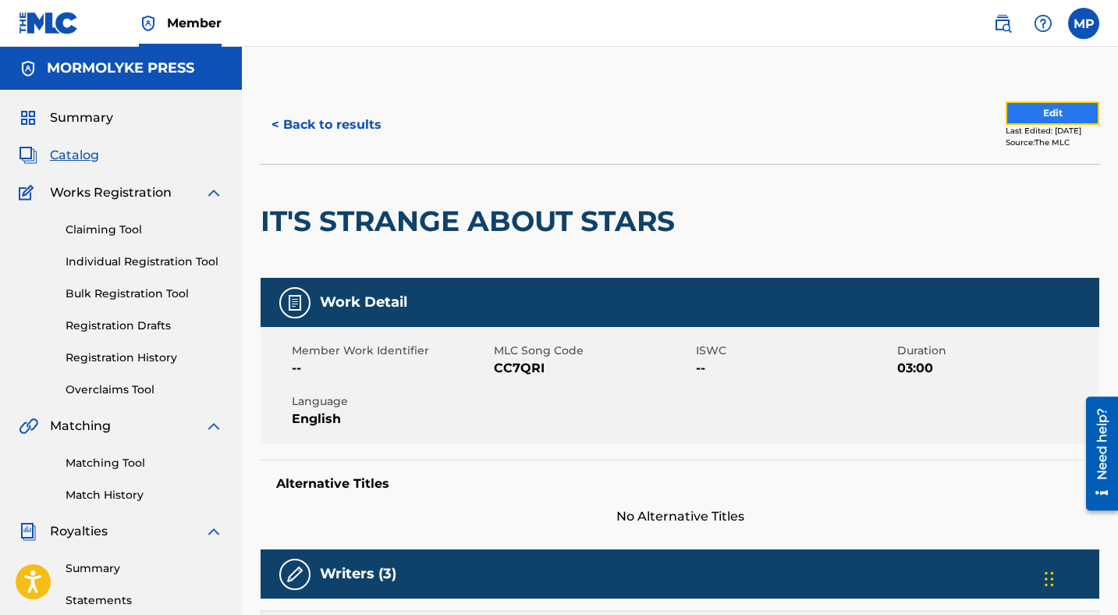
click at [1040, 108] on button "Edit" at bounding box center [1052, 112] width 94 height 23
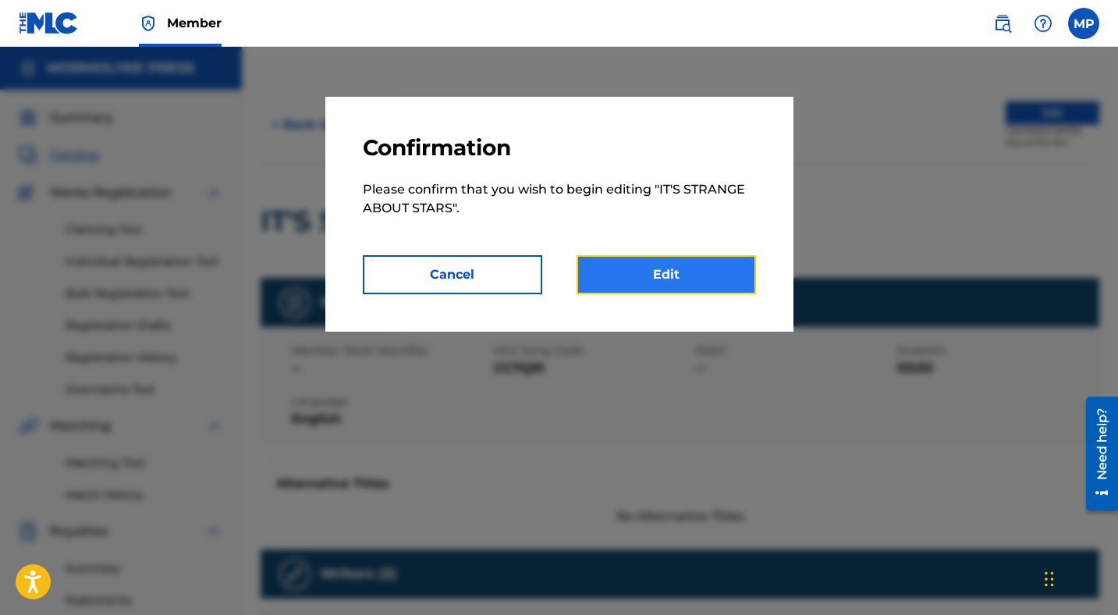
click at [654, 267] on link "Edit" at bounding box center [665, 274] width 179 height 39
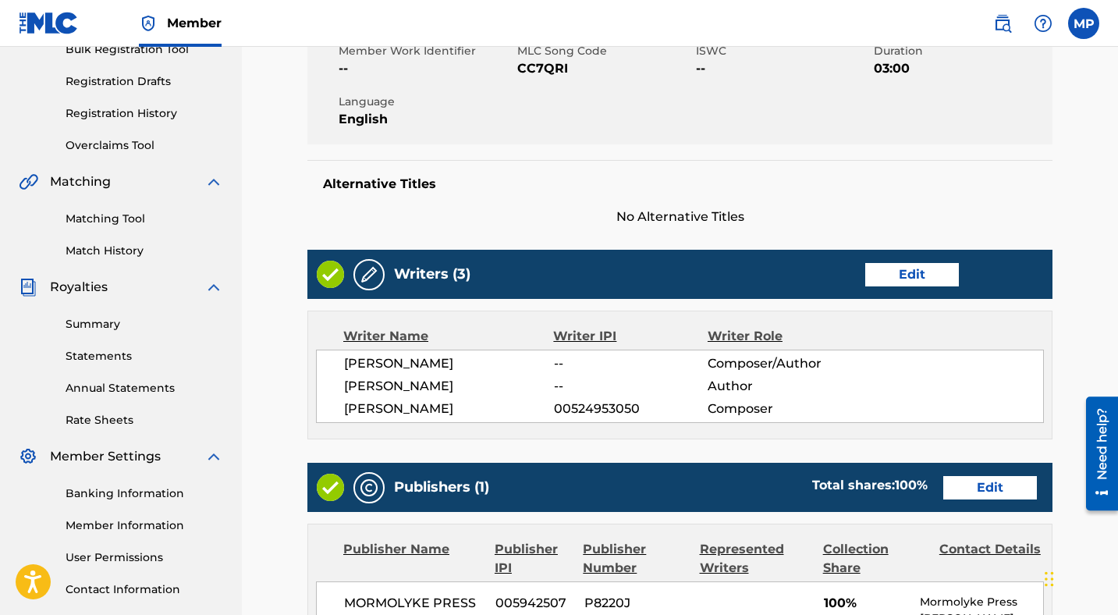
scroll to position [246, 0]
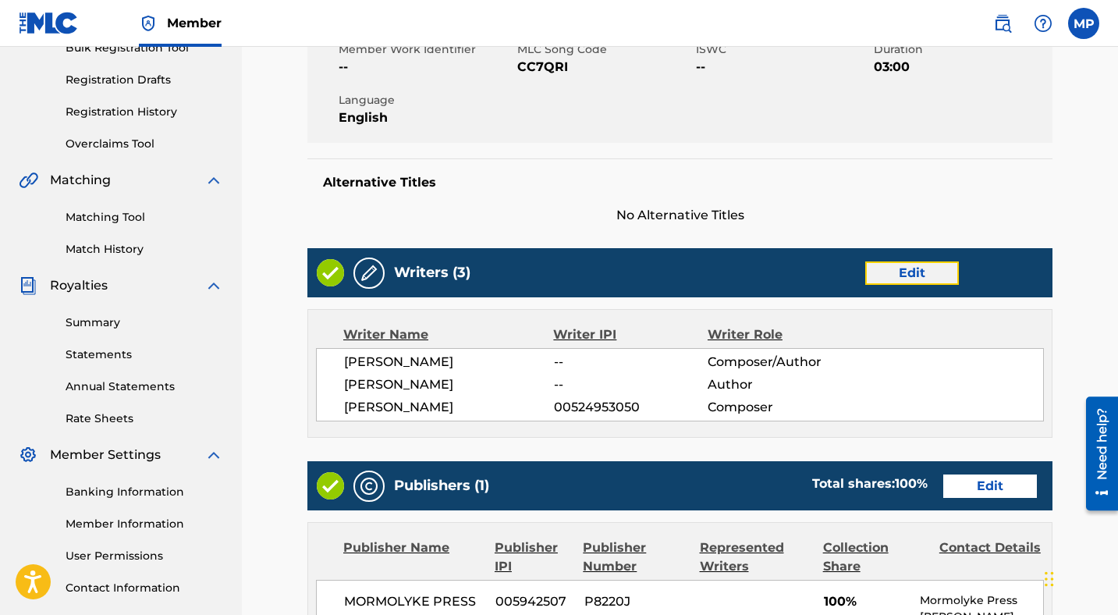
click at [920, 267] on link "Edit" at bounding box center [912, 272] width 94 height 23
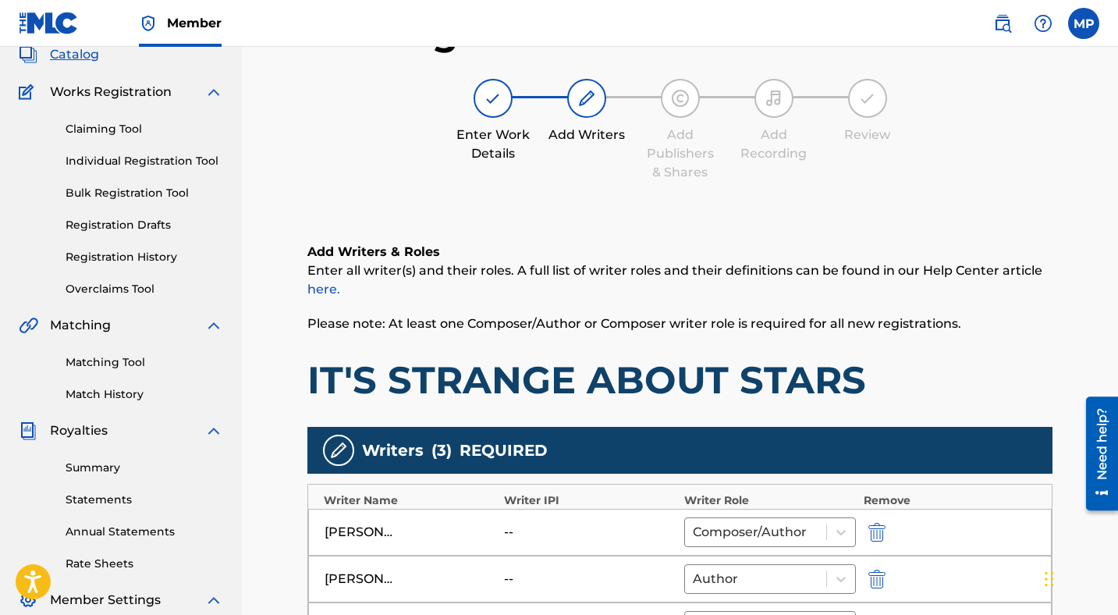
scroll to position [369, 0]
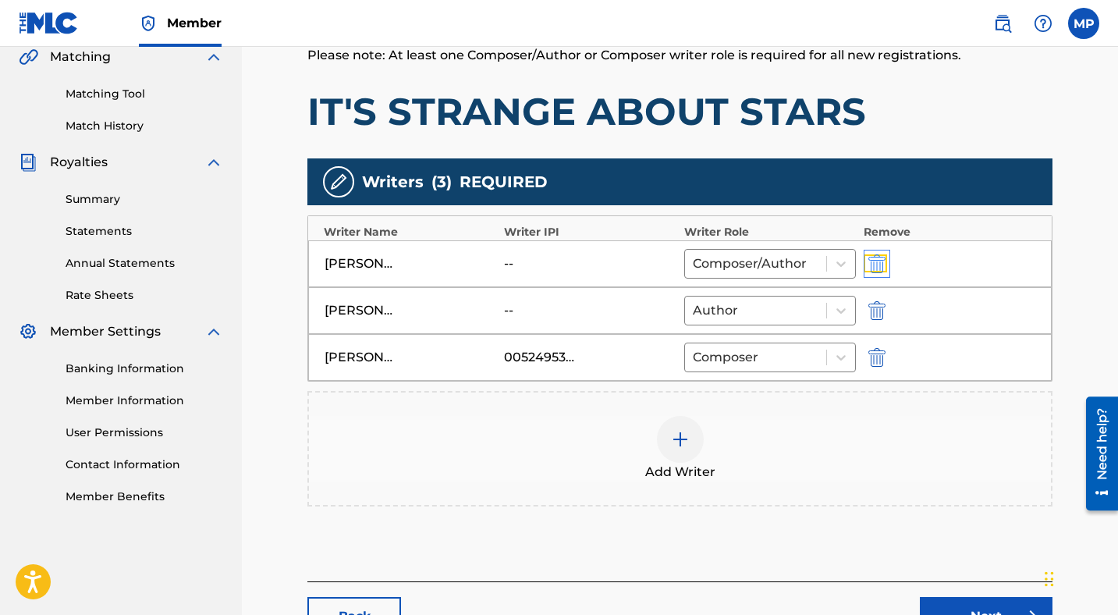
click at [877, 260] on img "submit" at bounding box center [876, 263] width 17 height 19
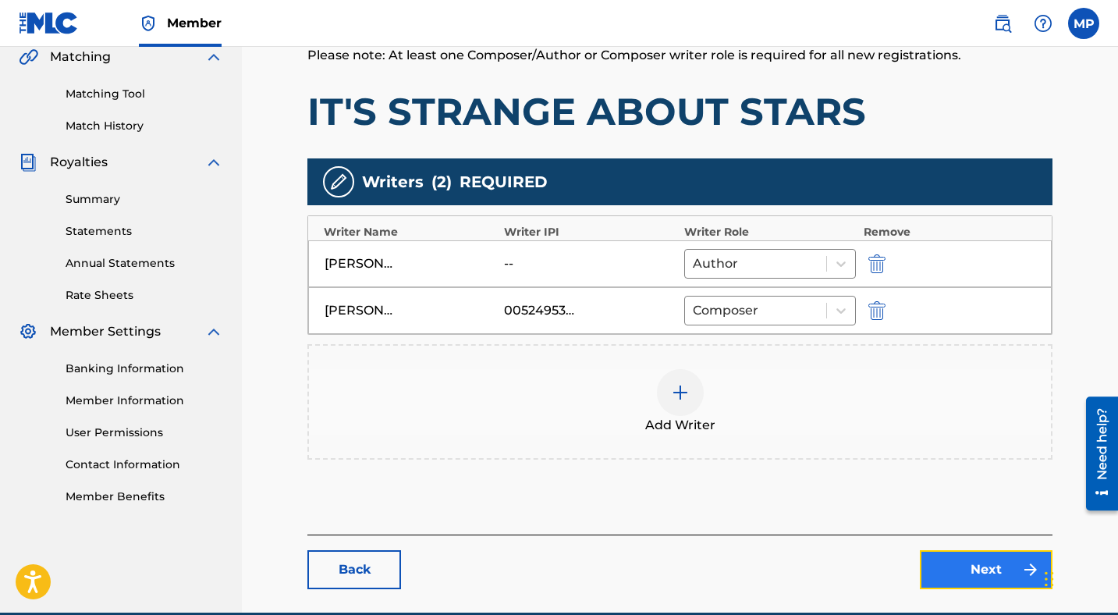
click at [971, 556] on link "Next" at bounding box center [986, 569] width 133 height 39
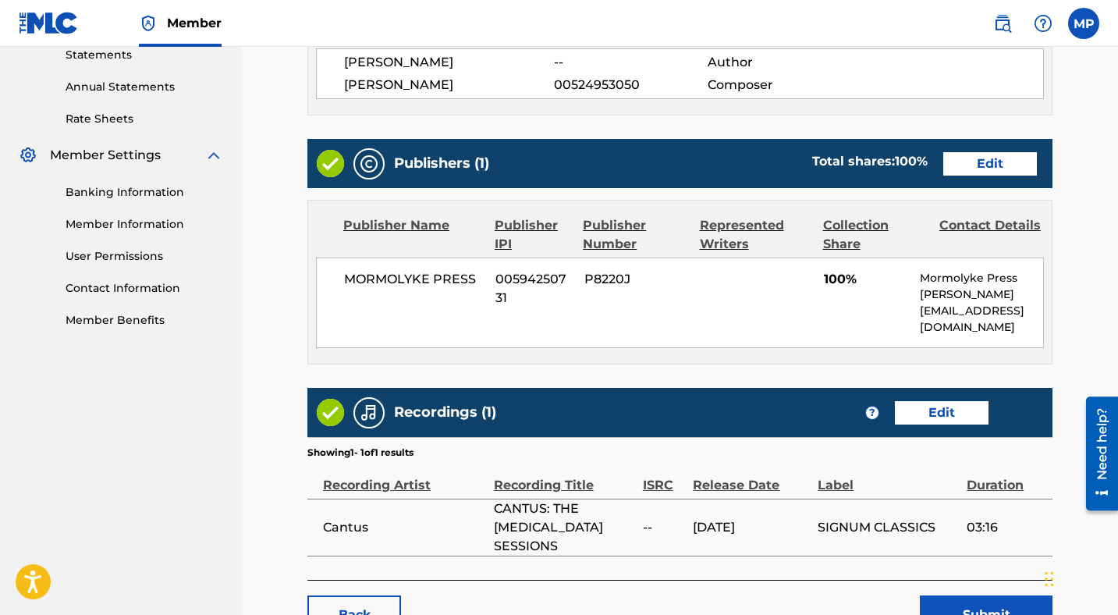
scroll to position [608, 0]
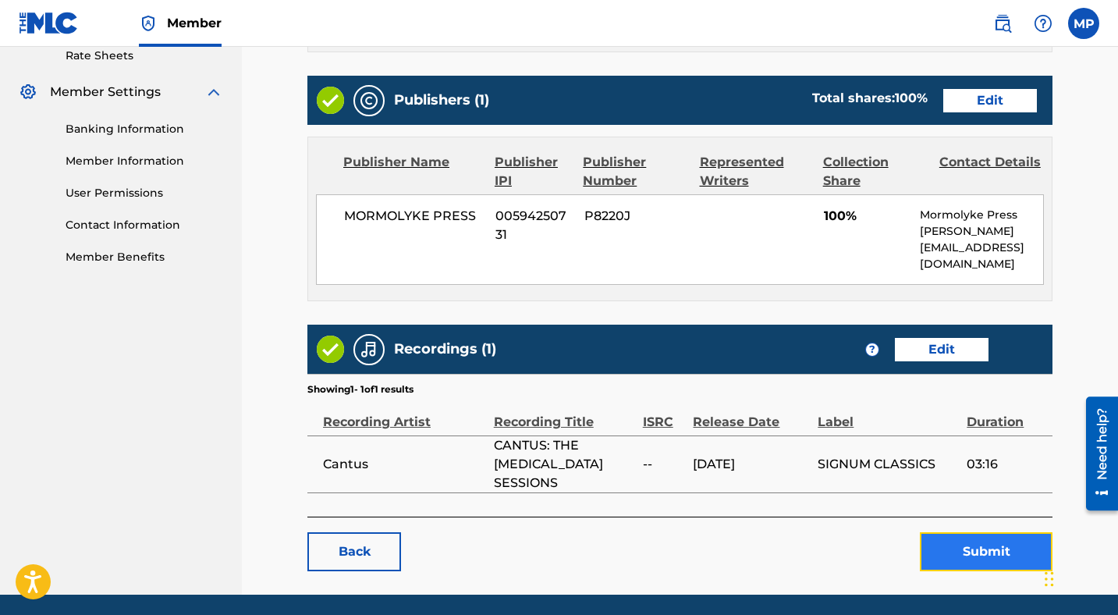
click at [961, 532] on button "Submit" at bounding box center [986, 551] width 133 height 39
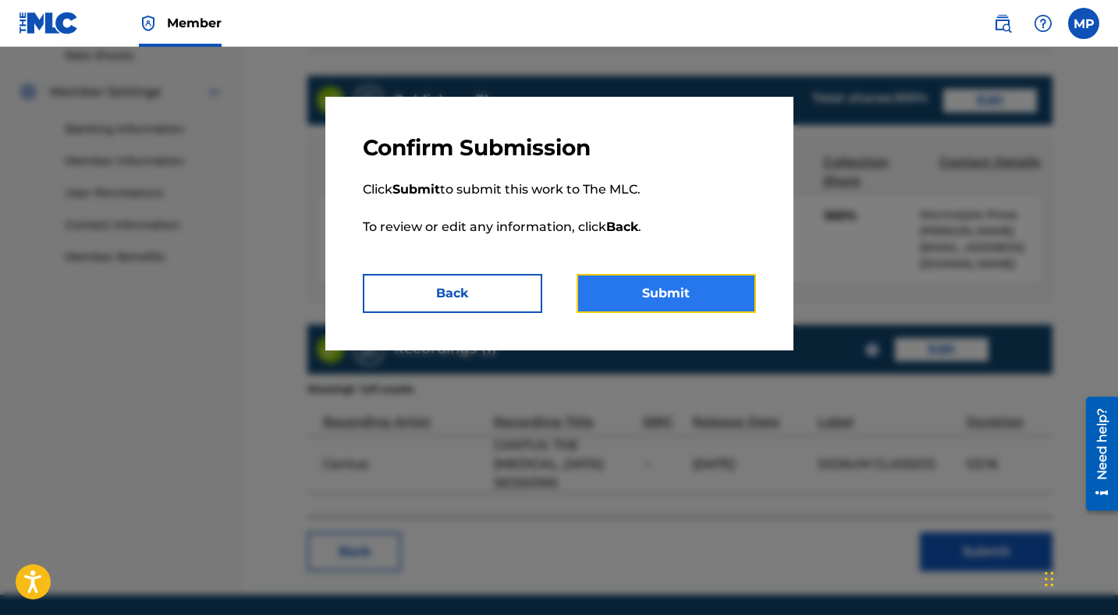
click at [668, 301] on button "Submit" at bounding box center [665, 293] width 179 height 39
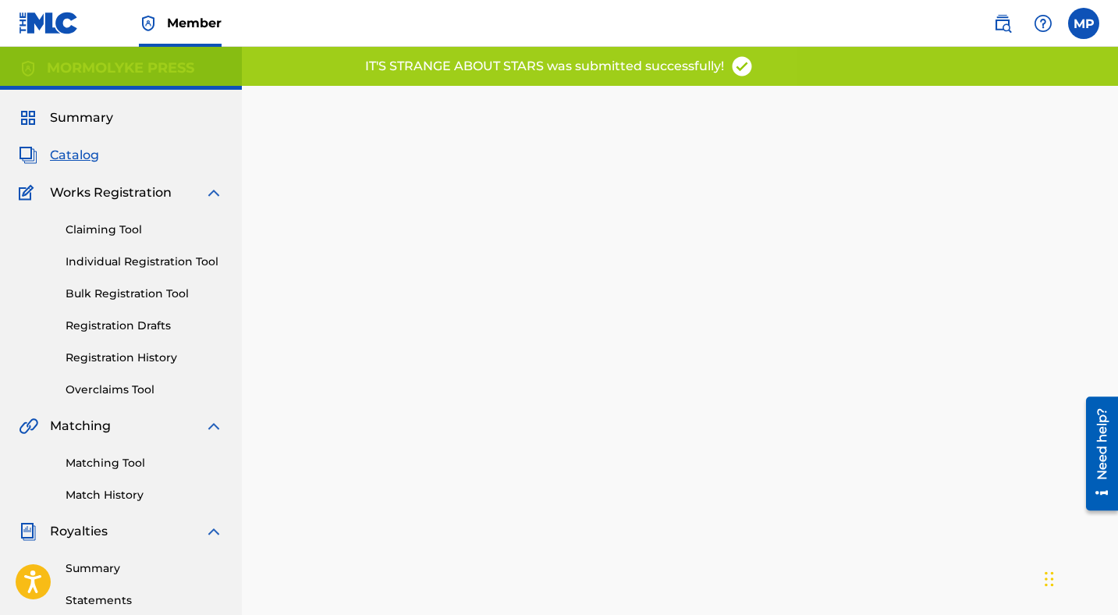
click at [85, 154] on span "Catalog" at bounding box center [74, 155] width 49 height 19
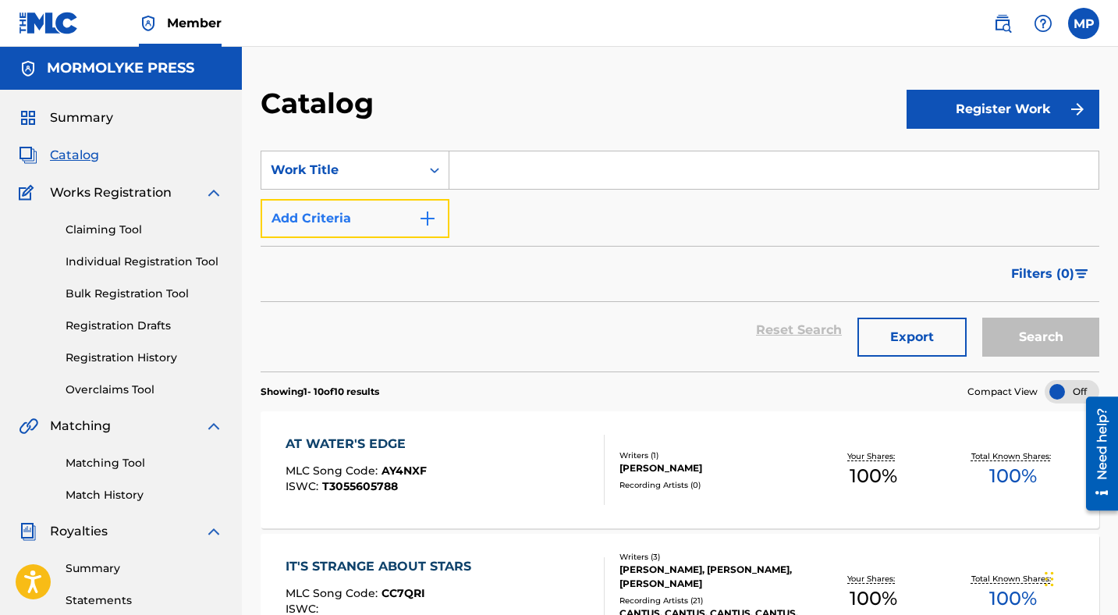
click at [435, 211] on img "Search Form" at bounding box center [427, 218] width 19 height 19
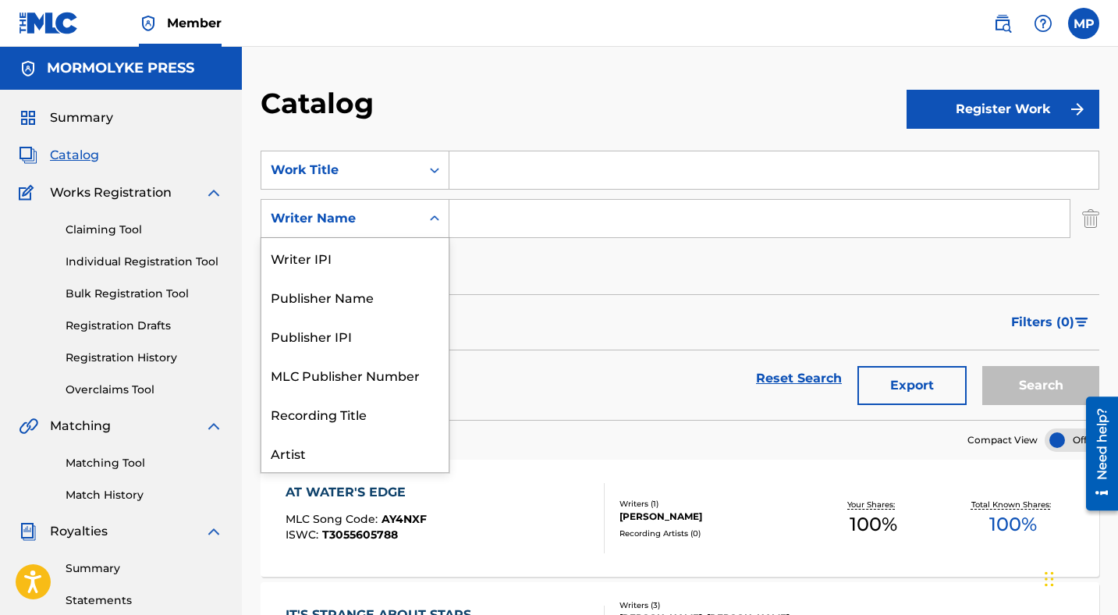
click at [435, 211] on icon "Search Form" at bounding box center [435, 219] width 16 height 16
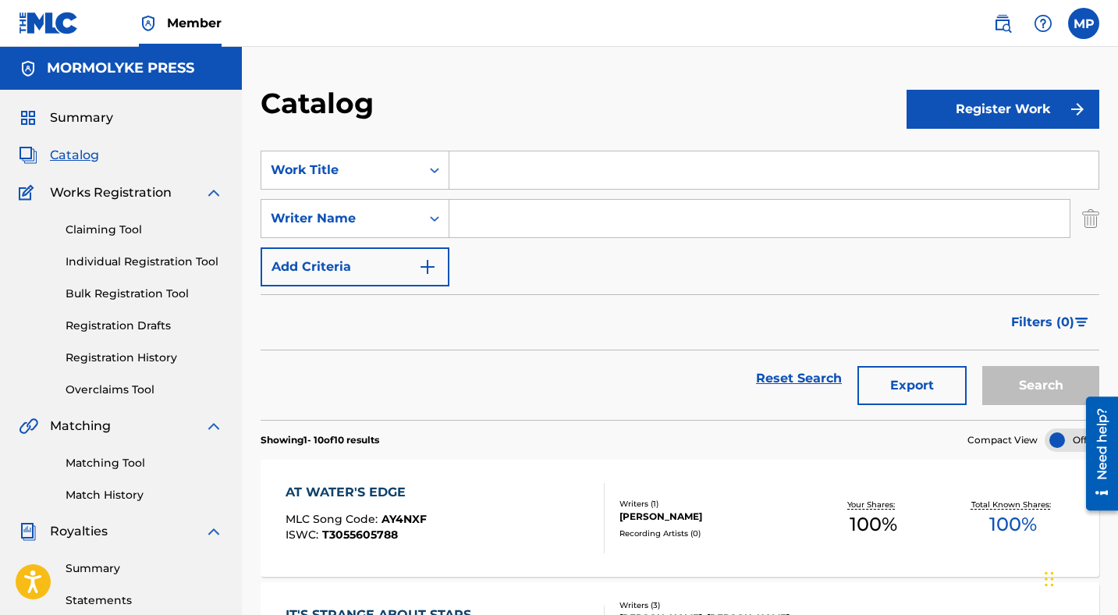
click at [554, 284] on div "SearchWithCriteriae07068c2-1063-4f96-b43f-7a4da0b08d39 Work Title SearchWithCri…" at bounding box center [680, 219] width 839 height 136
